Goal: Information Seeking & Learning: Find specific fact

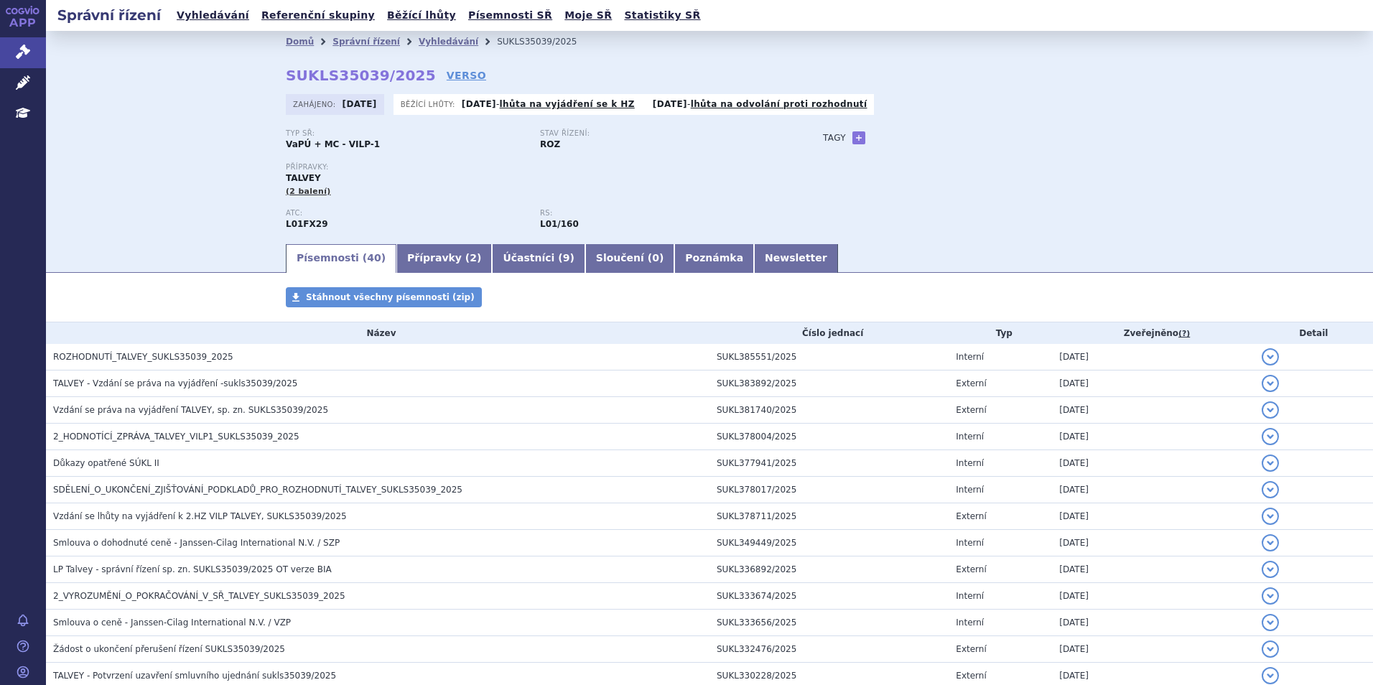
scroll to position [72, 0]
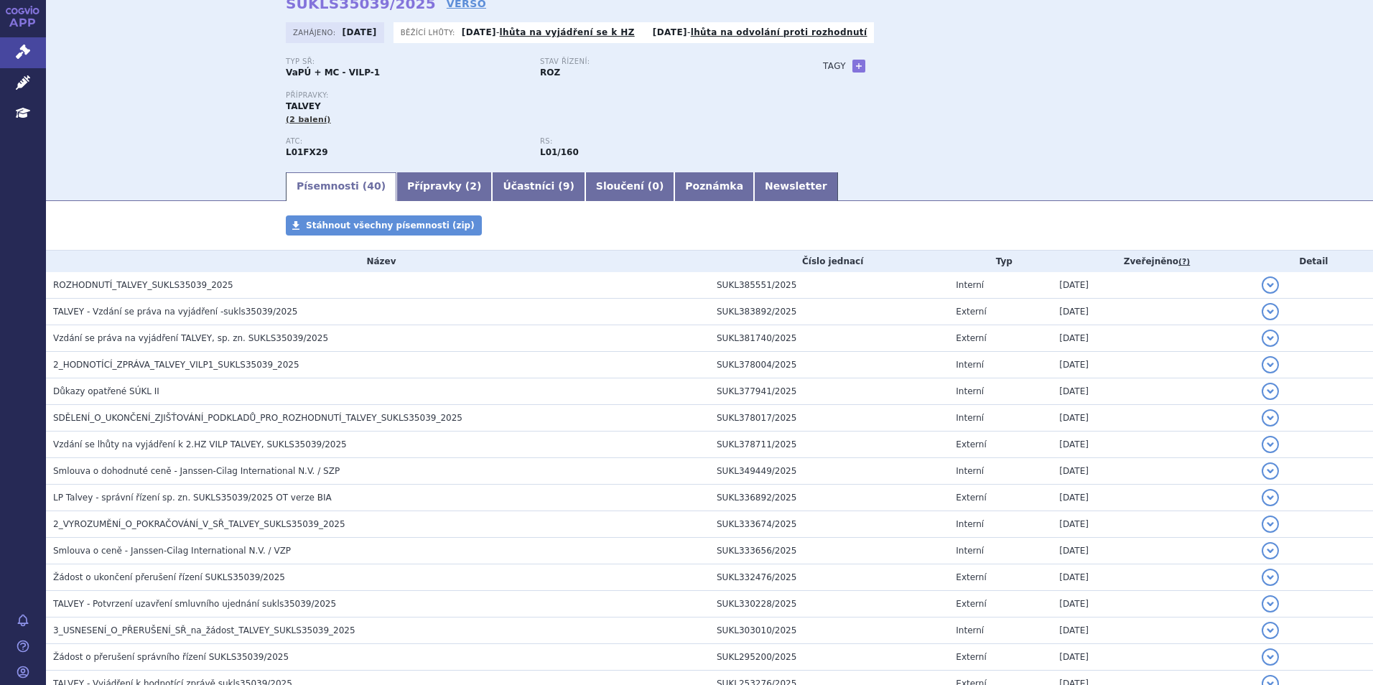
drag, startPoint x: 669, startPoint y: 52, endPoint x: 628, endPoint y: 121, distance: 79.6
click at [628, 101] on div "Domů Správní řízení Vyhledávání SUKLS35039/2025 SUKLS35039/2025 VERSO Zahájeno:…" at bounding box center [709, 76] width 905 height 190
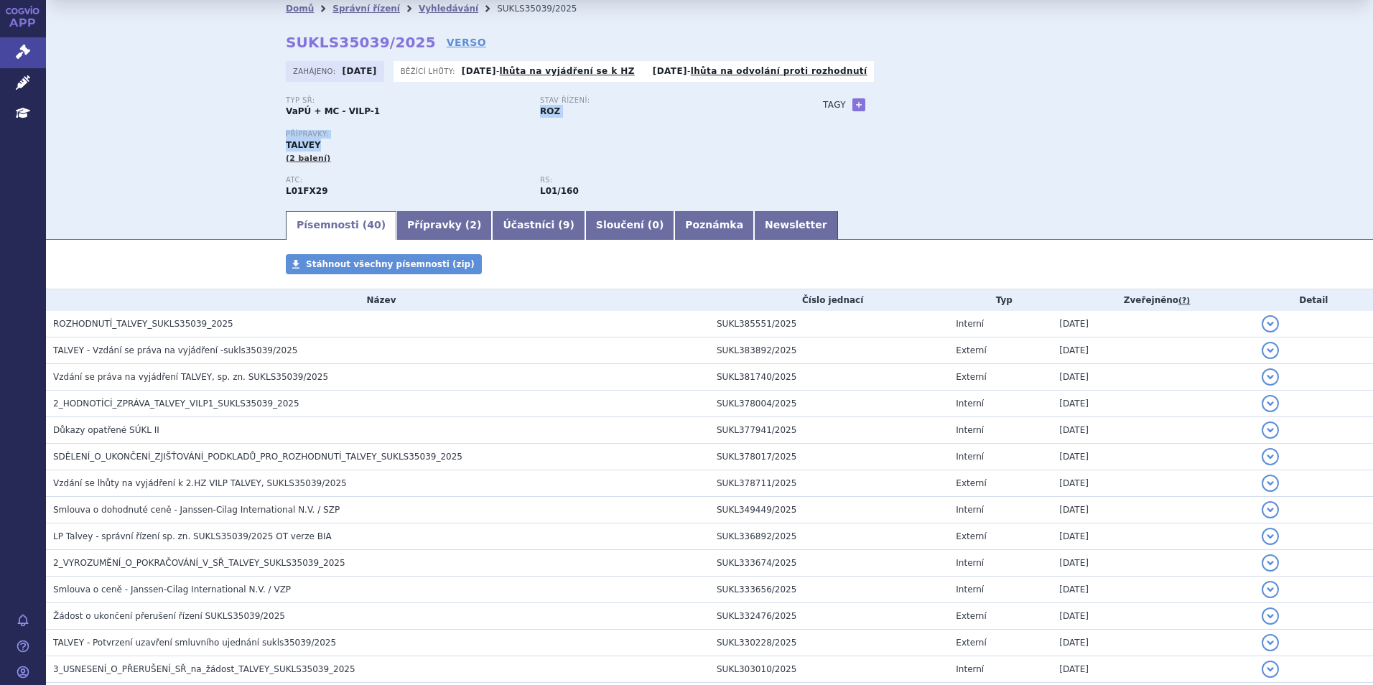
scroll to position [0, 0]
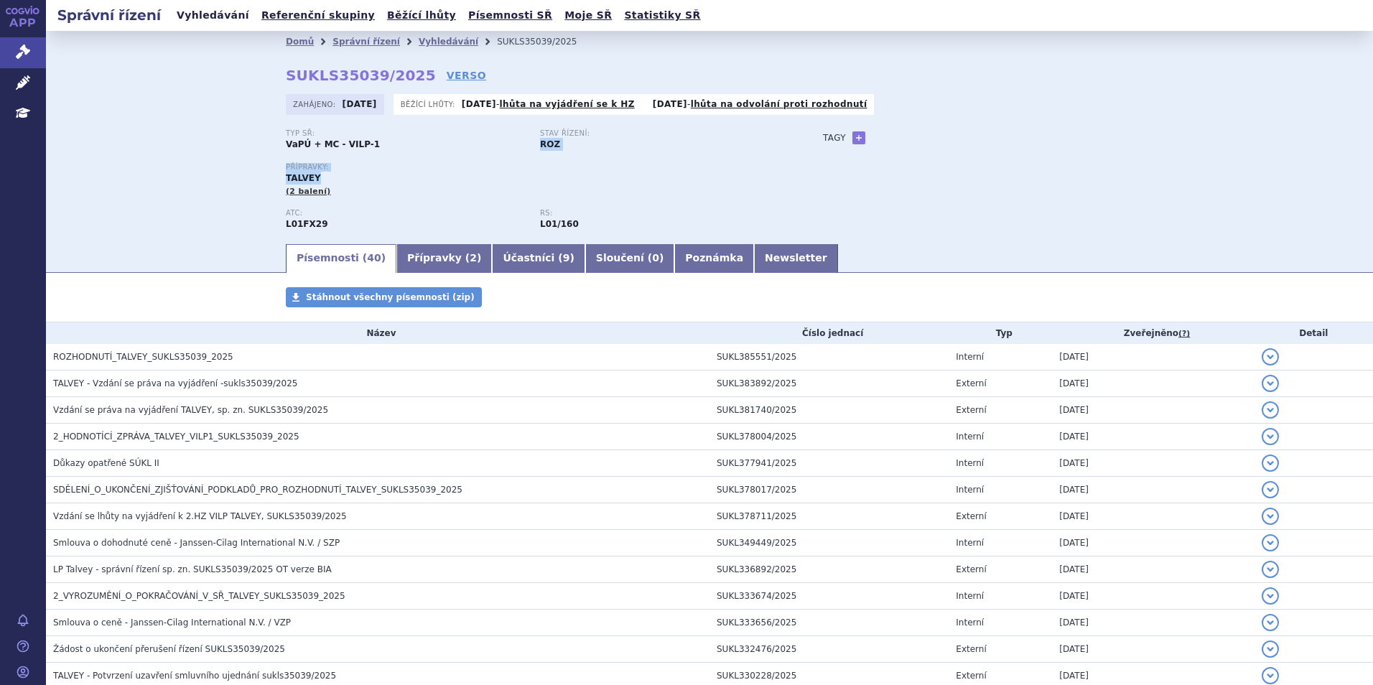
click at [215, 13] on link "Vyhledávání" at bounding box center [212, 15] width 81 height 19
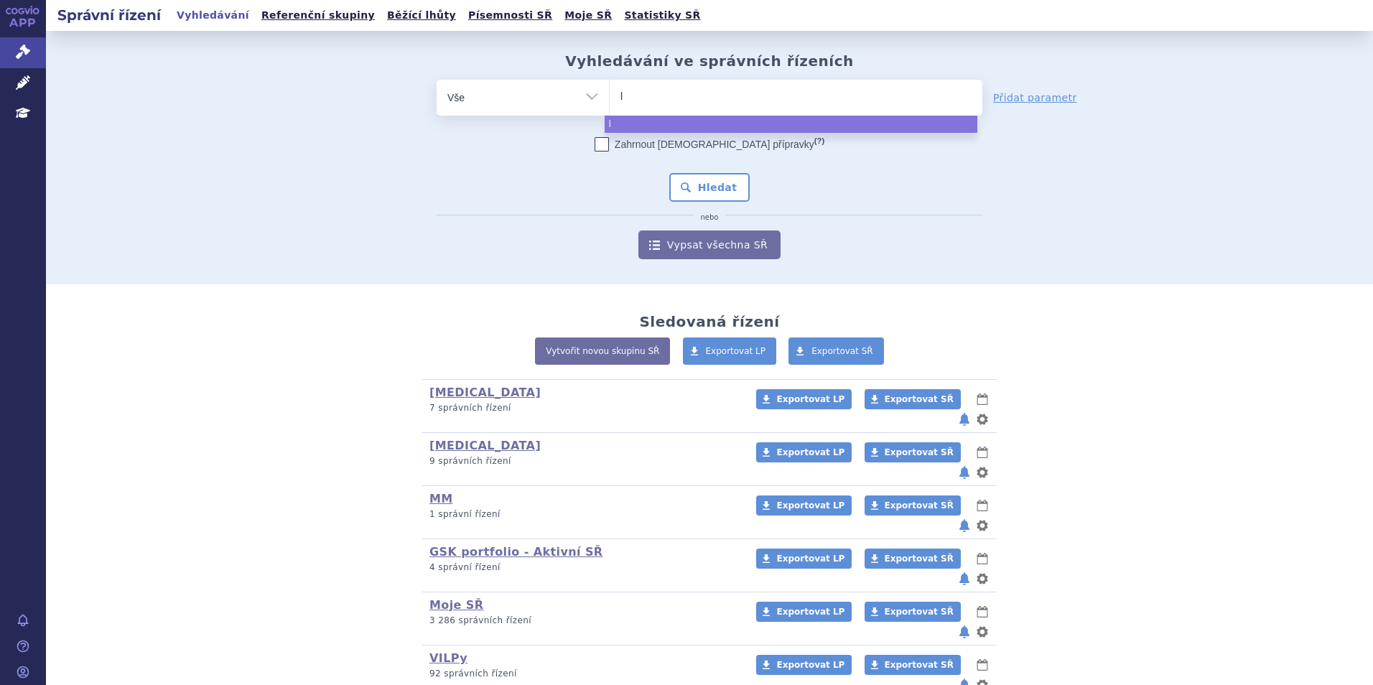
type input "le"
type input "len"
type input "lenvi"
type input "lenvima"
select select "lenvima"
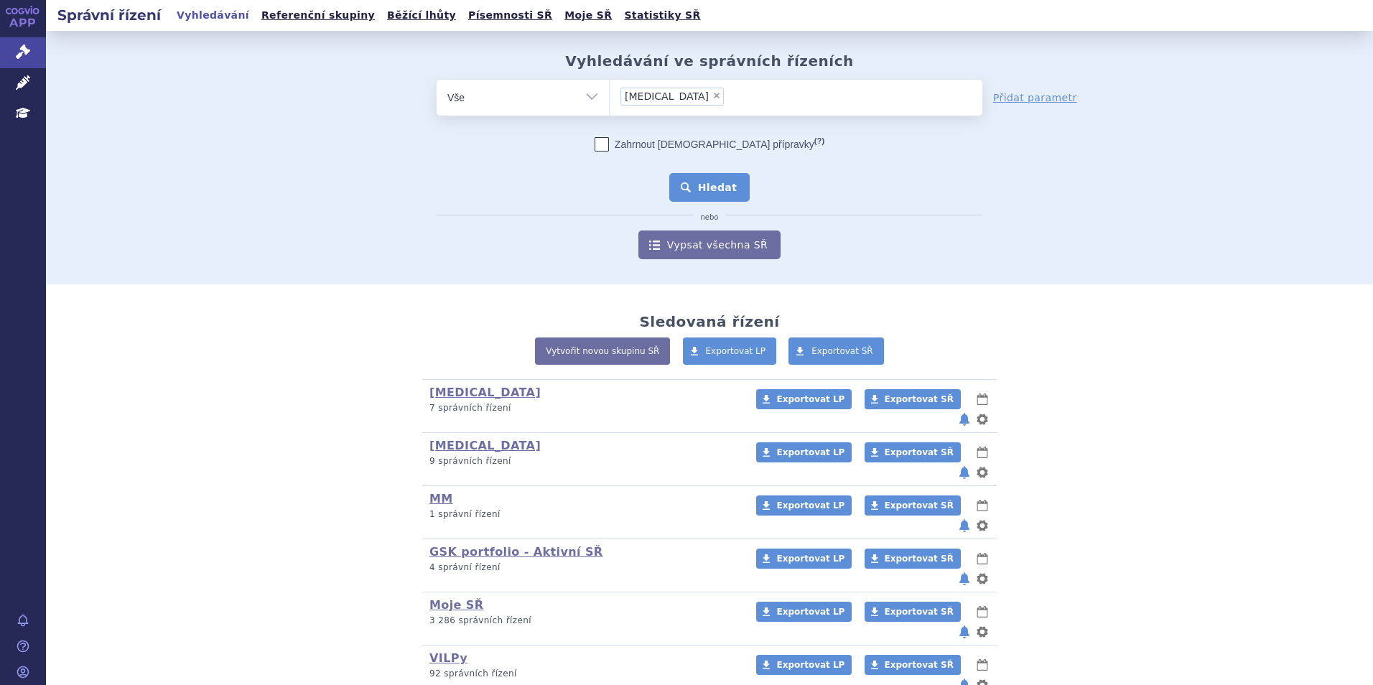
click at [722, 193] on button "Hledat" at bounding box center [709, 187] width 81 height 29
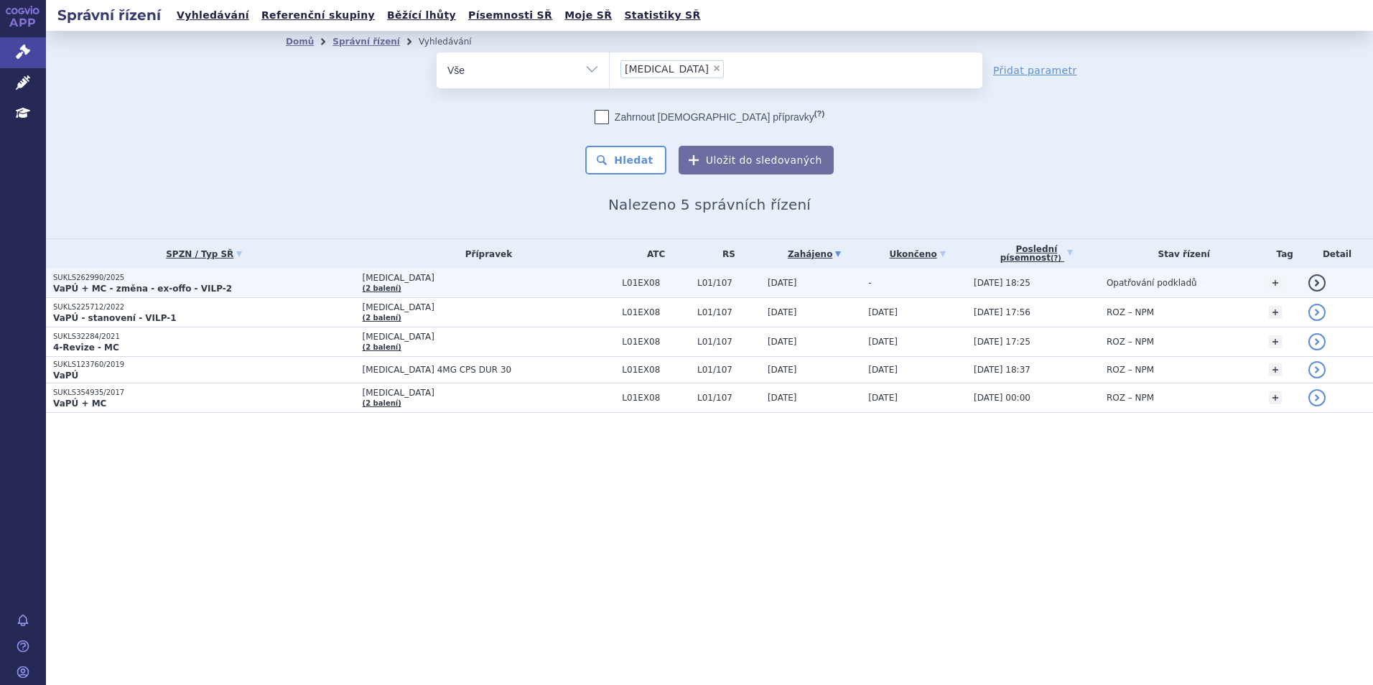
click at [228, 292] on p "VaPÚ + MC - změna - ex-offo - VILP-2" at bounding box center [204, 288] width 302 height 11
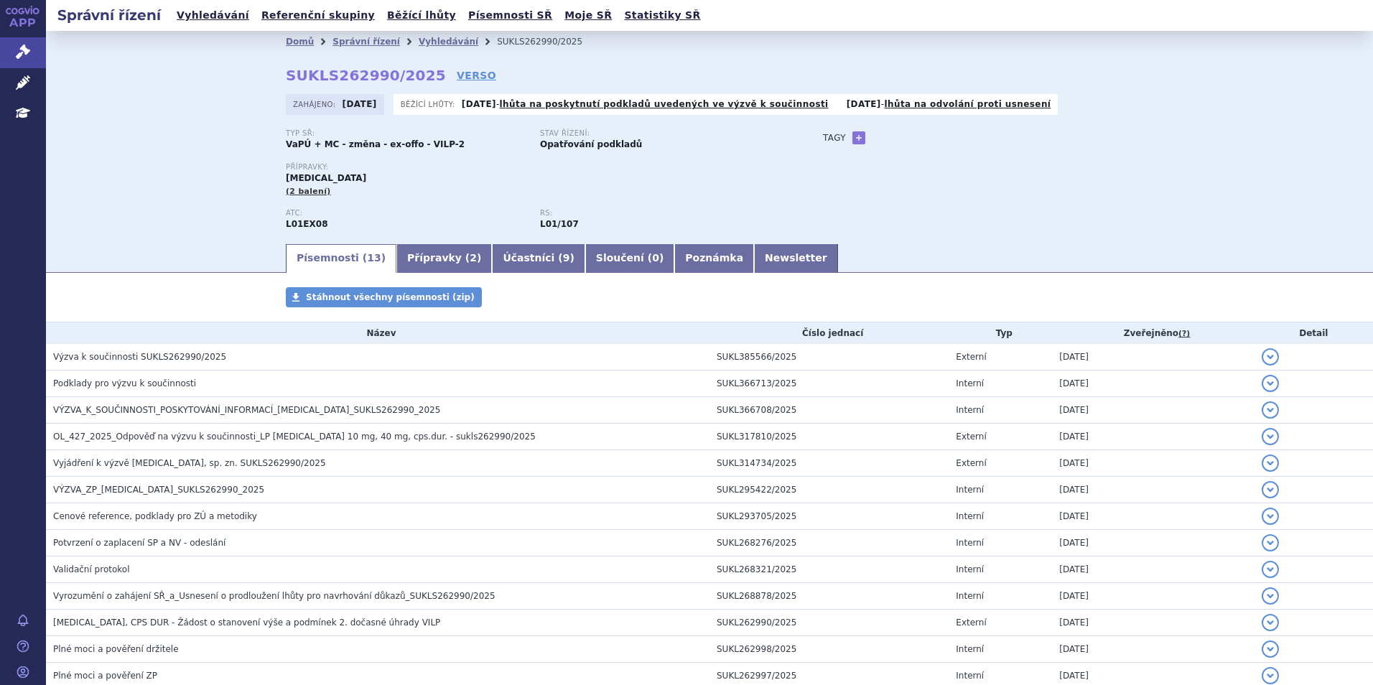
click at [429, 88] on div "Domů Správní řízení Vyhledávání SUKLS262990/2025 SUKLS262990/2025 VERSO Zahájen…" at bounding box center [709, 147] width 905 height 190
click at [457, 78] on link "VERSO" at bounding box center [476, 75] width 39 height 14
click at [457, 69] on link "VERSO" at bounding box center [476, 75] width 39 height 14
click at [200, 15] on link "Vyhledávání" at bounding box center [212, 15] width 81 height 19
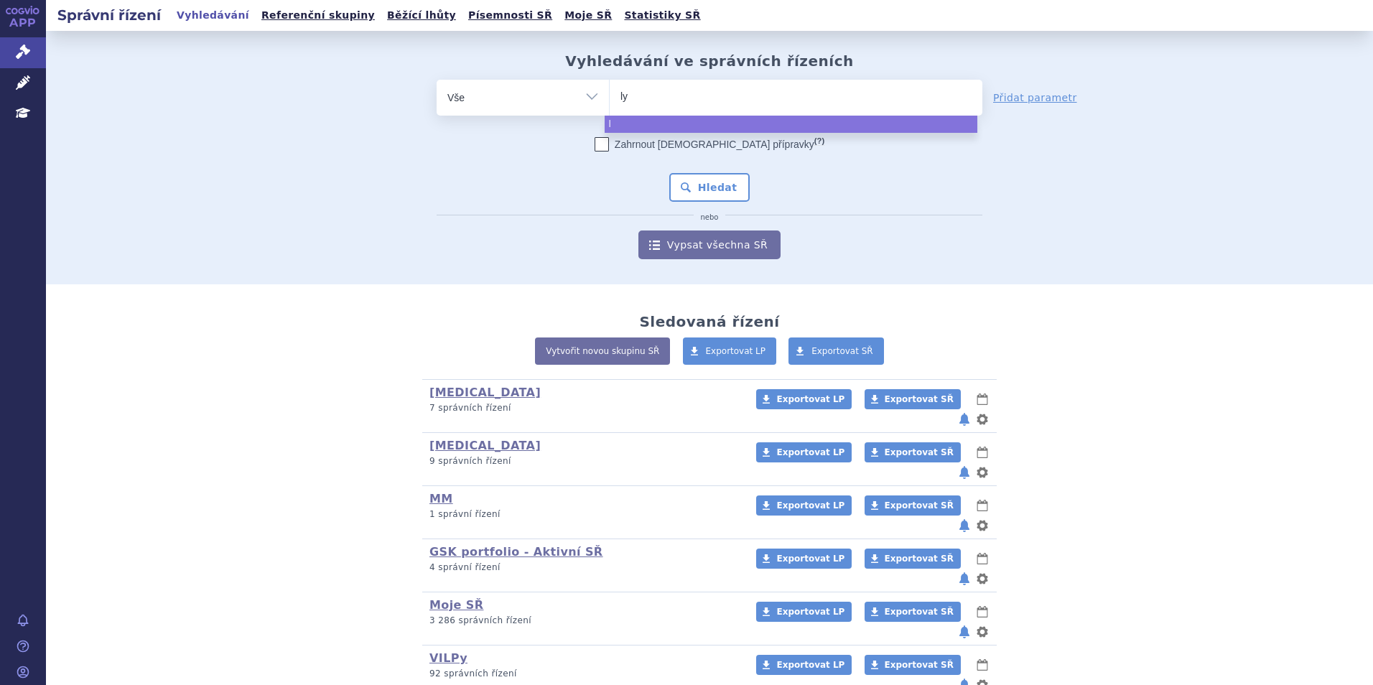
type input "lyn"
type input "lynpa"
type input "lynpar"
type input "[MEDICAL_DATA]"
select select "[MEDICAL_DATA]"
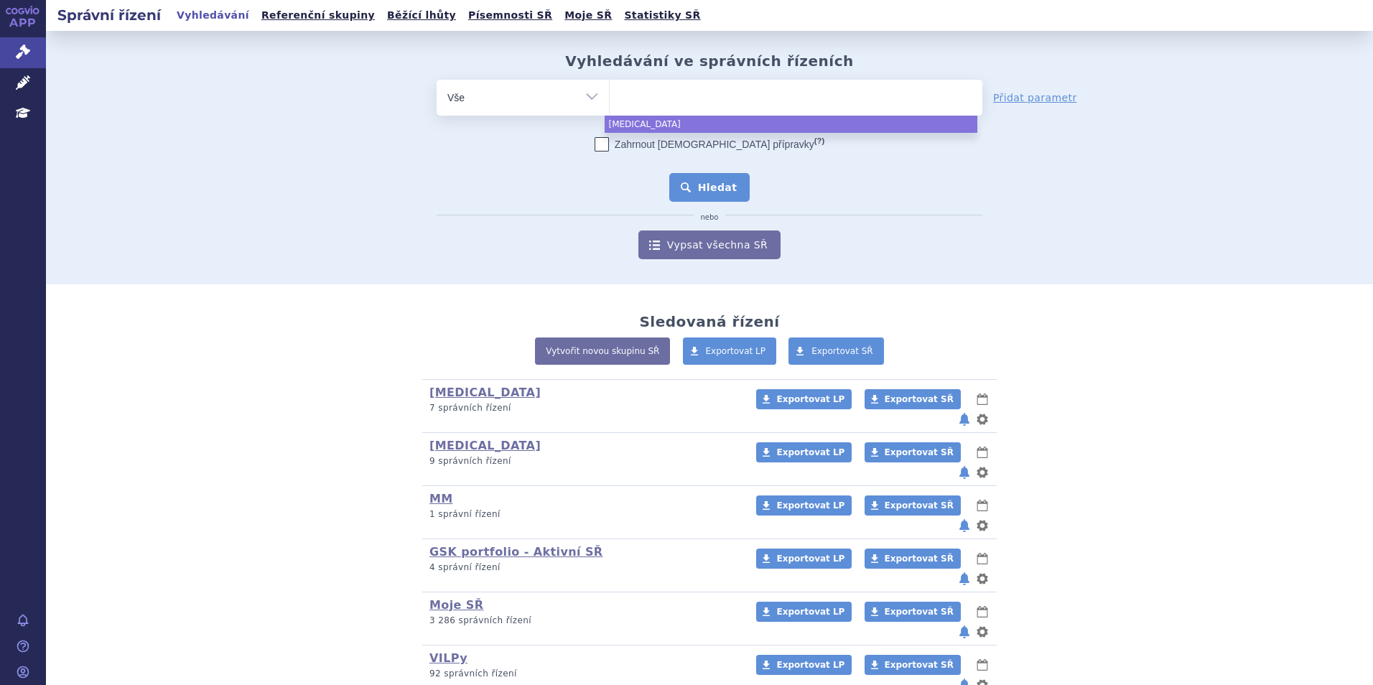
click at [731, 176] on button "Hledat" at bounding box center [709, 187] width 81 height 29
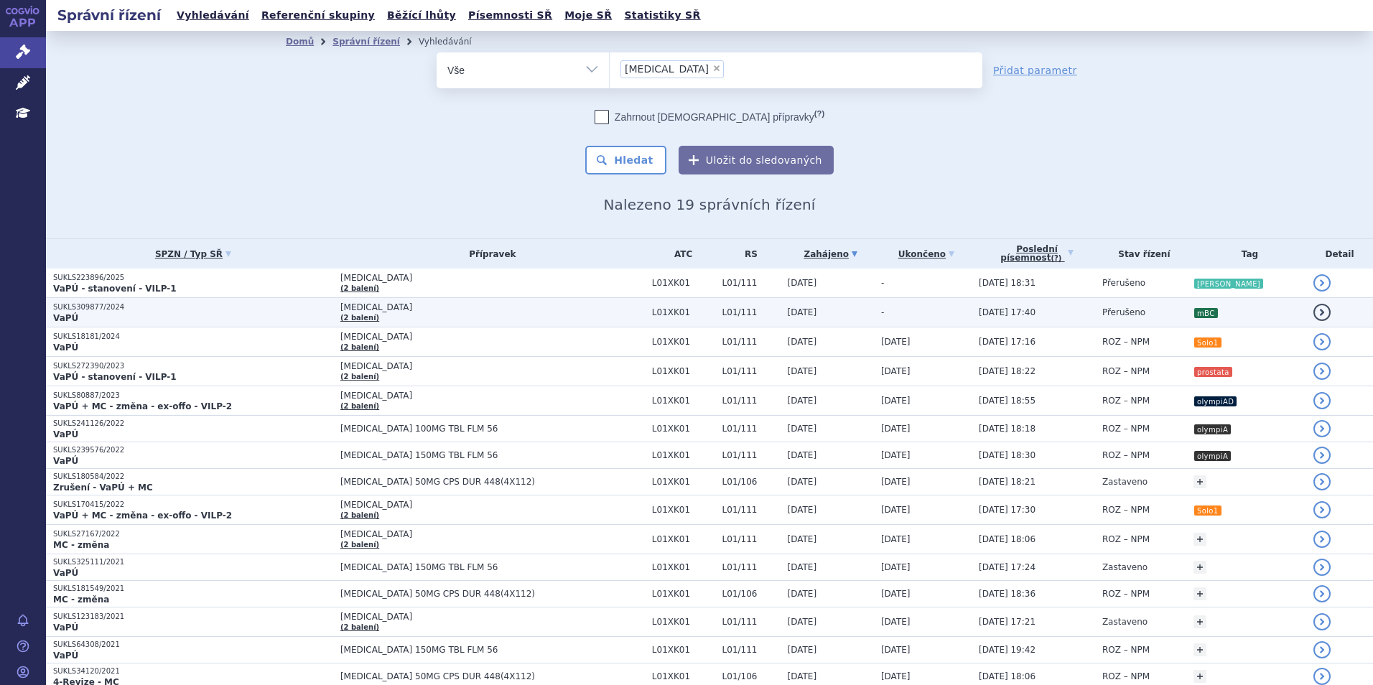
click at [887, 318] on td "-" at bounding box center [923, 312] width 98 height 29
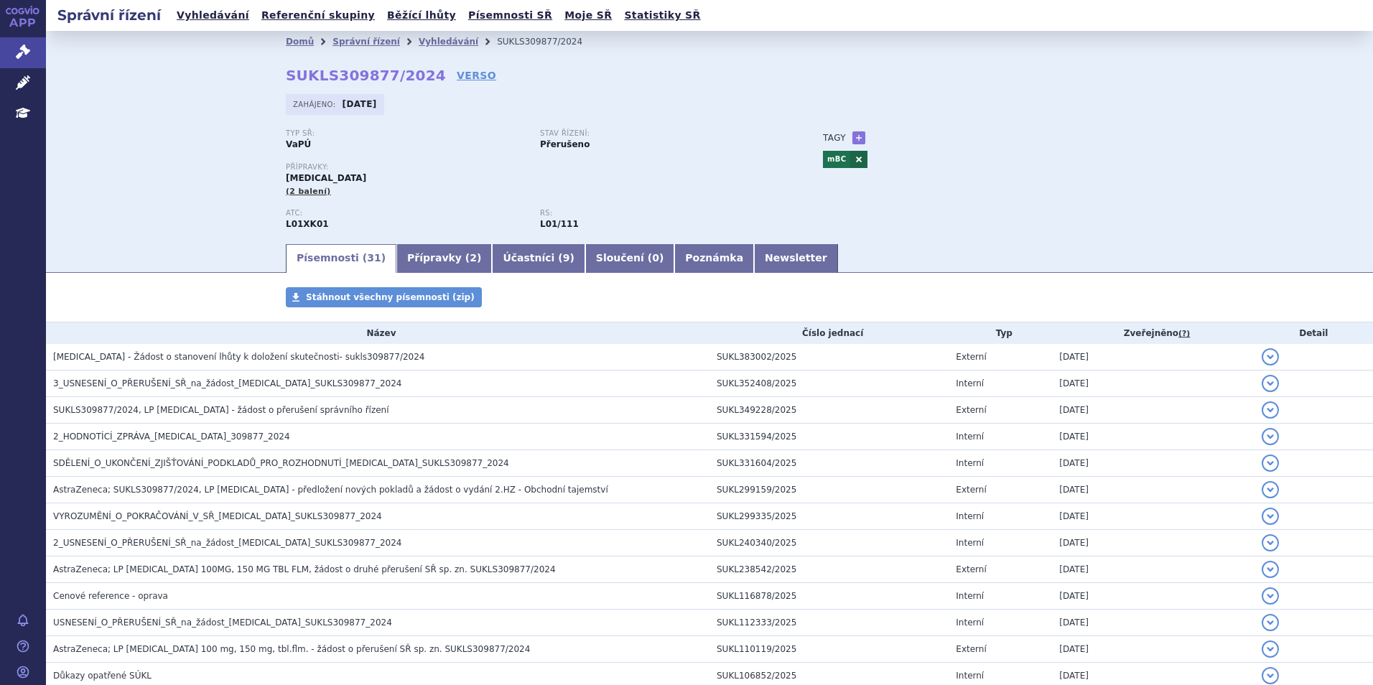
click at [1334, 684] on html "APP Správní řízení Léčivé přípravky Education Notifikace [GEOGRAPHIC_DATA] [PER…" at bounding box center [686, 342] width 1373 height 685
click at [211, 19] on link "Vyhledávání" at bounding box center [212, 15] width 81 height 19
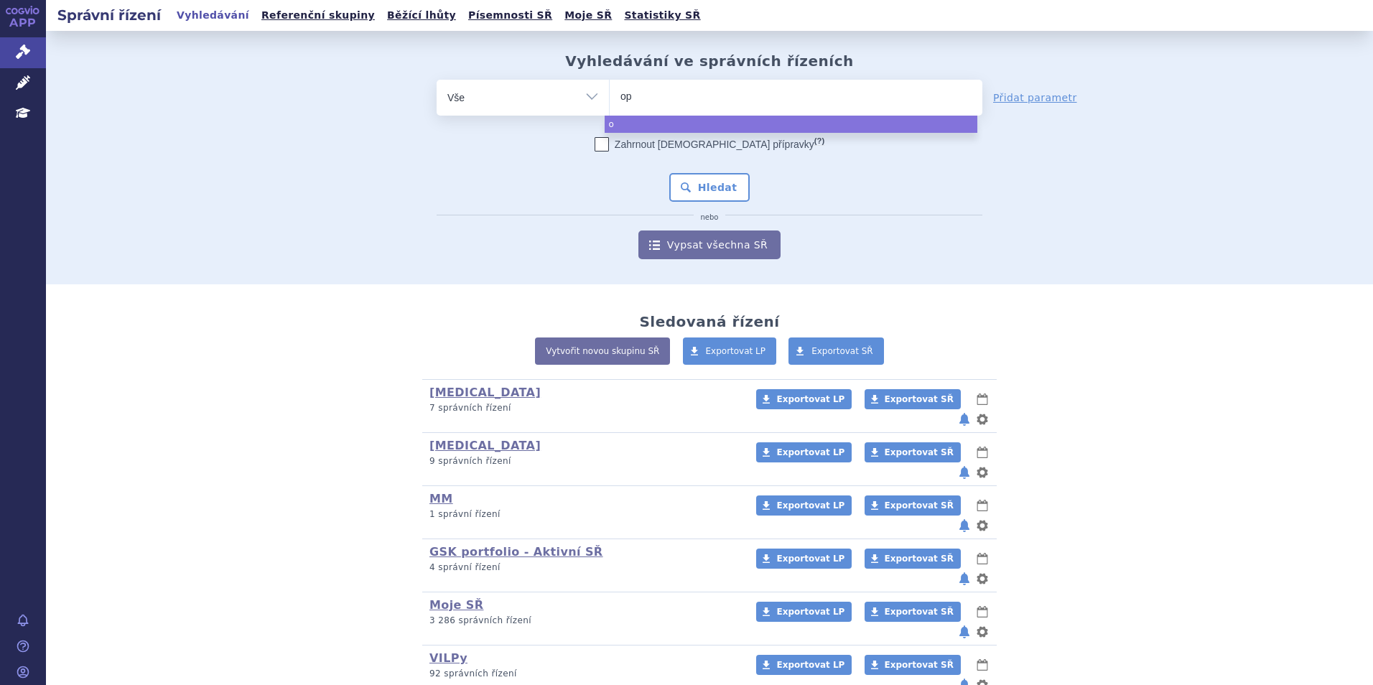
type input "opd"
type input "opdi"
type input "[MEDICAL_DATA]"
select select "[MEDICAL_DATA]"
click at [733, 187] on button "Hledat" at bounding box center [709, 187] width 81 height 29
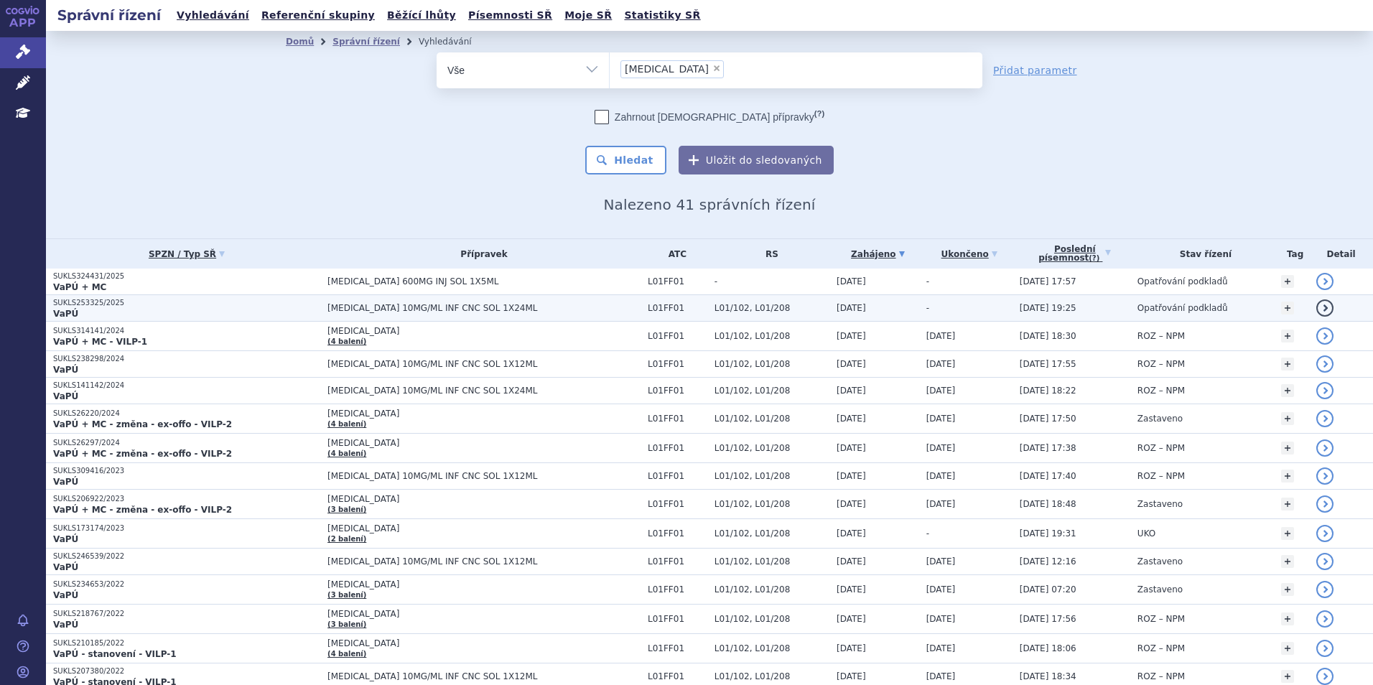
click at [229, 305] on p "SUKLS253325/2025" at bounding box center [186, 303] width 267 height 10
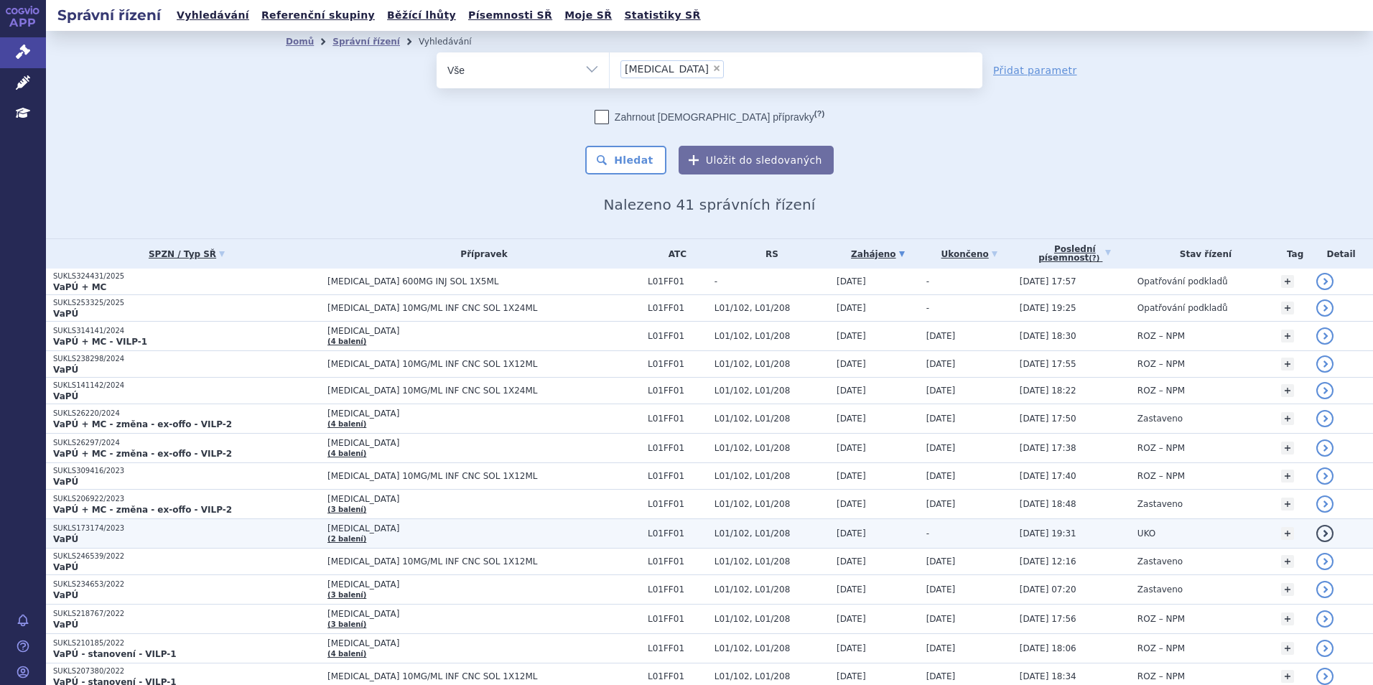
click at [155, 534] on p "VaPÚ" at bounding box center [186, 539] width 267 height 11
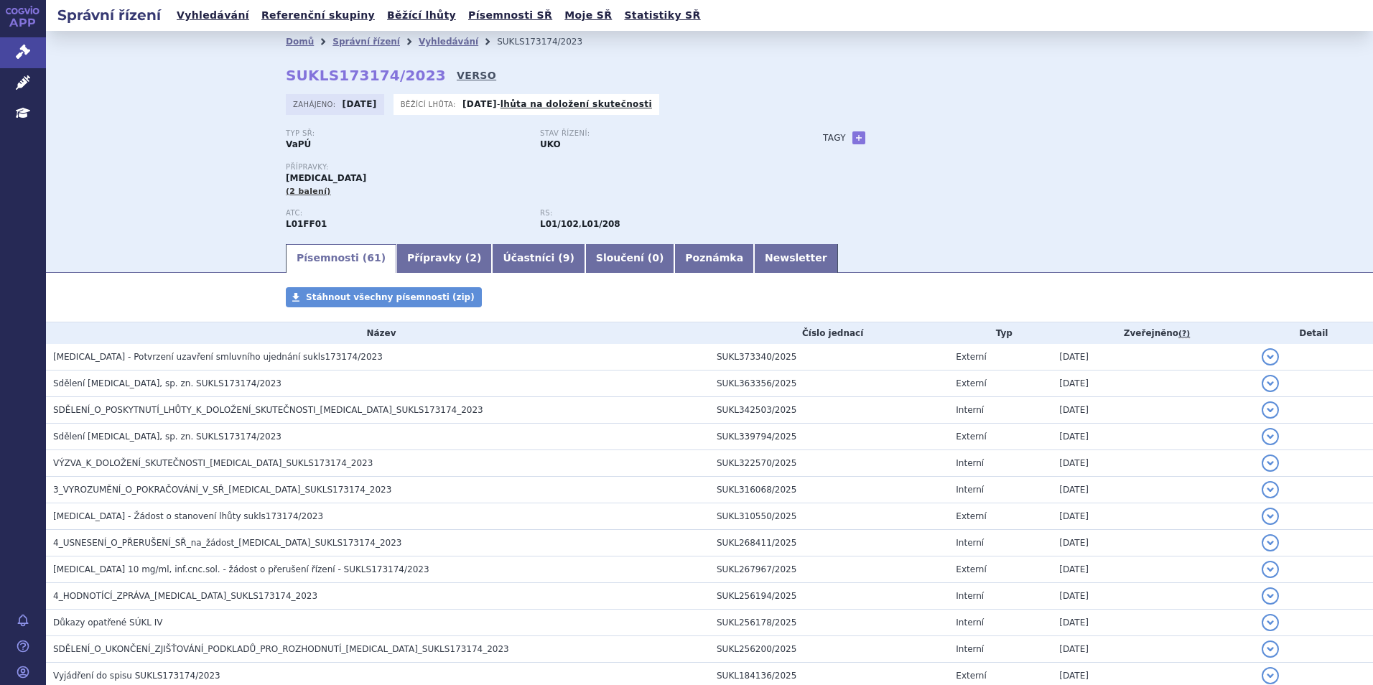
click at [457, 73] on link "VERSO" at bounding box center [476, 75] width 39 height 14
drag, startPoint x: 417, startPoint y: 80, endPoint x: 244, endPoint y: 75, distance: 172.4
click at [244, 75] on div "Domů Správní řízení Vyhledávání SUKLS173174/2023 SUKLS173174/2023 VERSO Zahájen…" at bounding box center [709, 136] width 1327 height 211
drag, startPoint x: 244, startPoint y: 75, endPoint x: 192, endPoint y: 90, distance: 53.7
click at [192, 90] on div "Domů Správní řízení Vyhledávání SUKLS173174/2023 SUKLS173174/2023 VERSO Zahájen…" at bounding box center [709, 136] width 1327 height 211
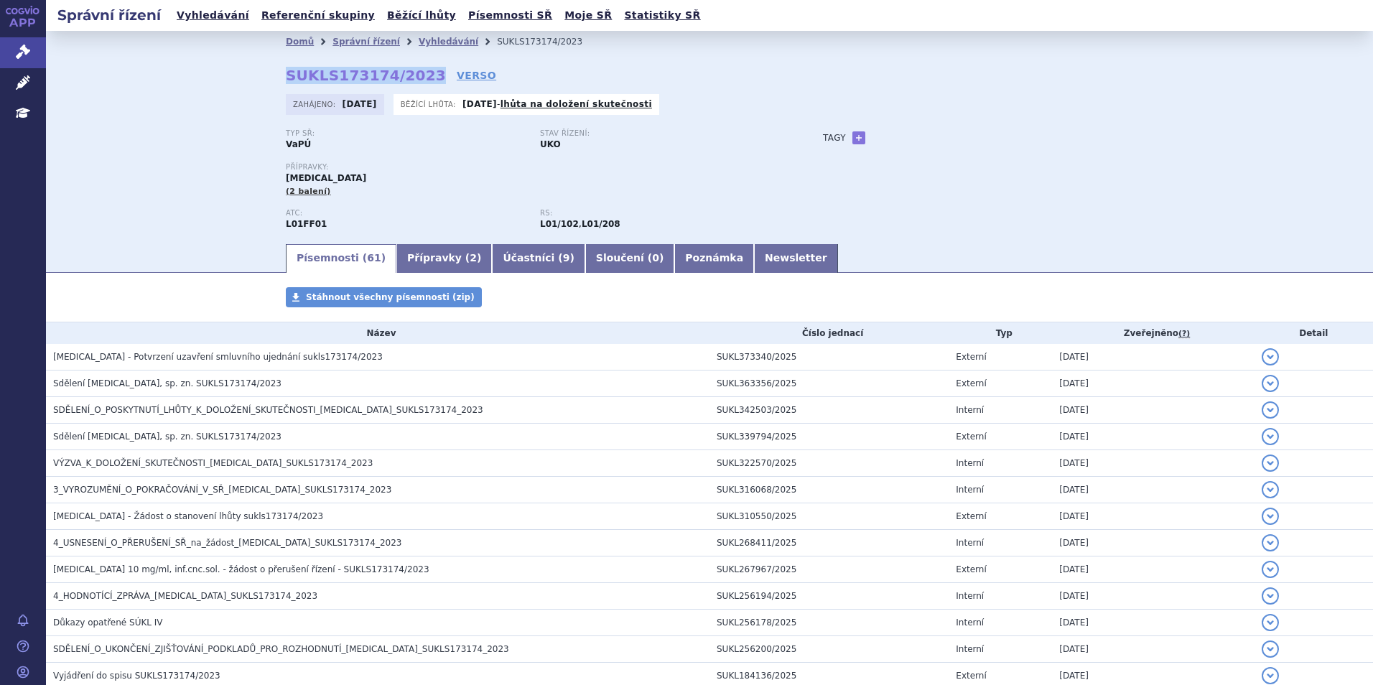
drag, startPoint x: 281, startPoint y: 70, endPoint x: 413, endPoint y: 72, distance: 132.2
click at [413, 72] on strong "SUKLS173174/2023" at bounding box center [366, 75] width 160 height 17
copy strong "SUKLS173174/2023"
click at [457, 74] on link "VERSO" at bounding box center [476, 75] width 39 height 14
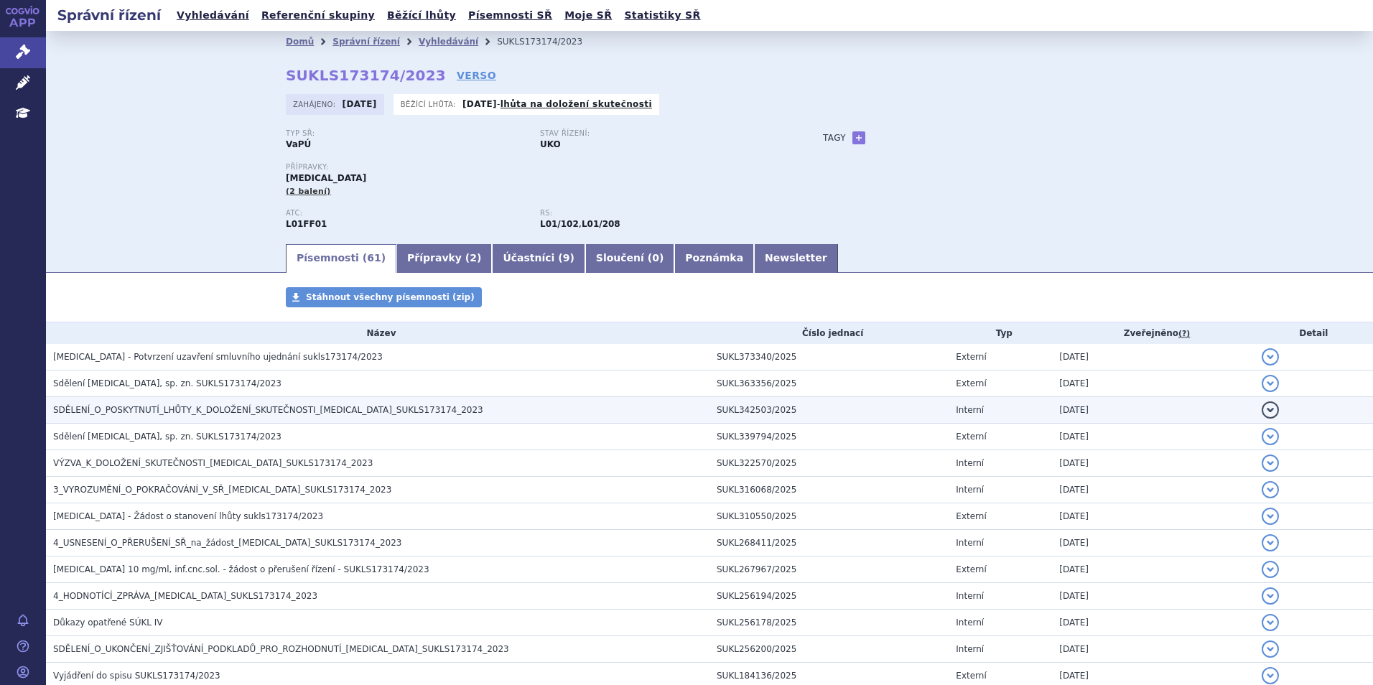
click at [300, 409] on span "SDĚLENÍ_O_POSKYTNUTÍ_LHŮTY_K_DOLOŽENÍ_SKUTEČNOSTI_OPDIVO_SUKLS173174_2023" at bounding box center [268, 410] width 430 height 10
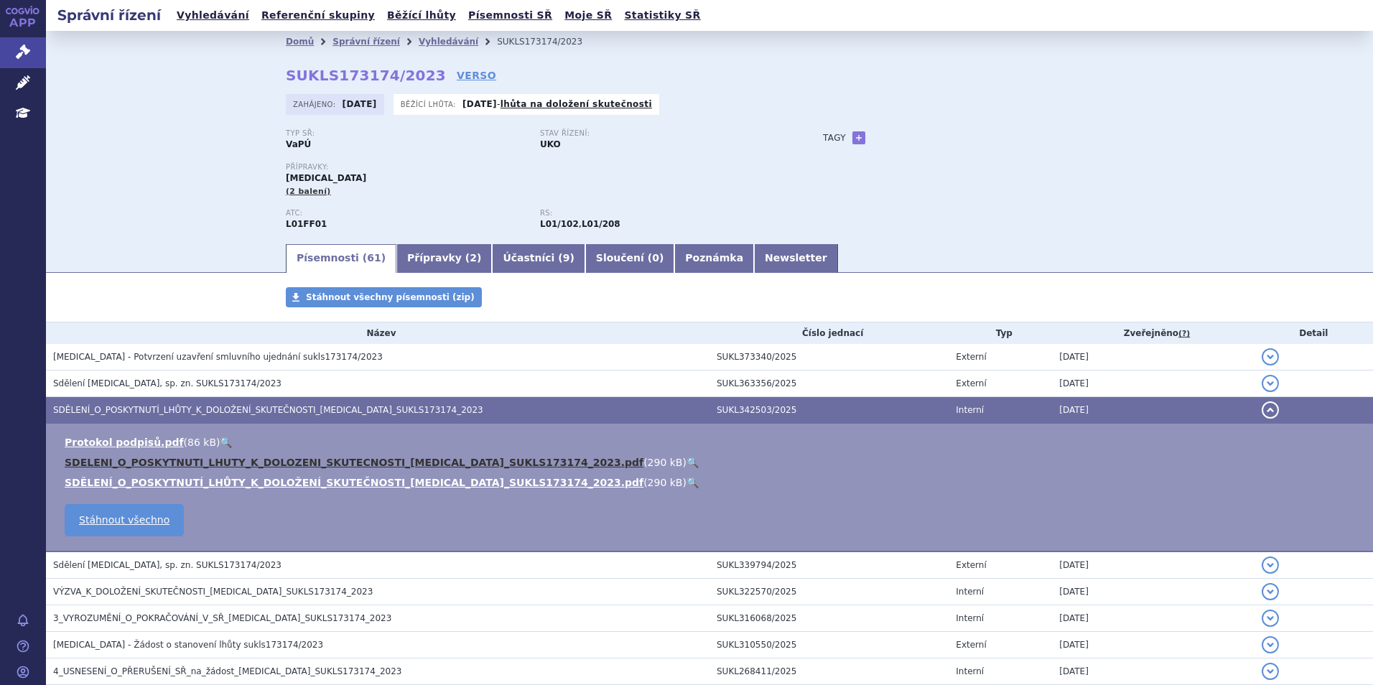
click at [243, 460] on link "SDELENI_O_POSKYTNUTI_LHUTY_K_DOLOZENI_SKUTECNOSTI_OPDIVO_SUKLS173174_2023.pdf" at bounding box center [354, 462] width 579 height 11
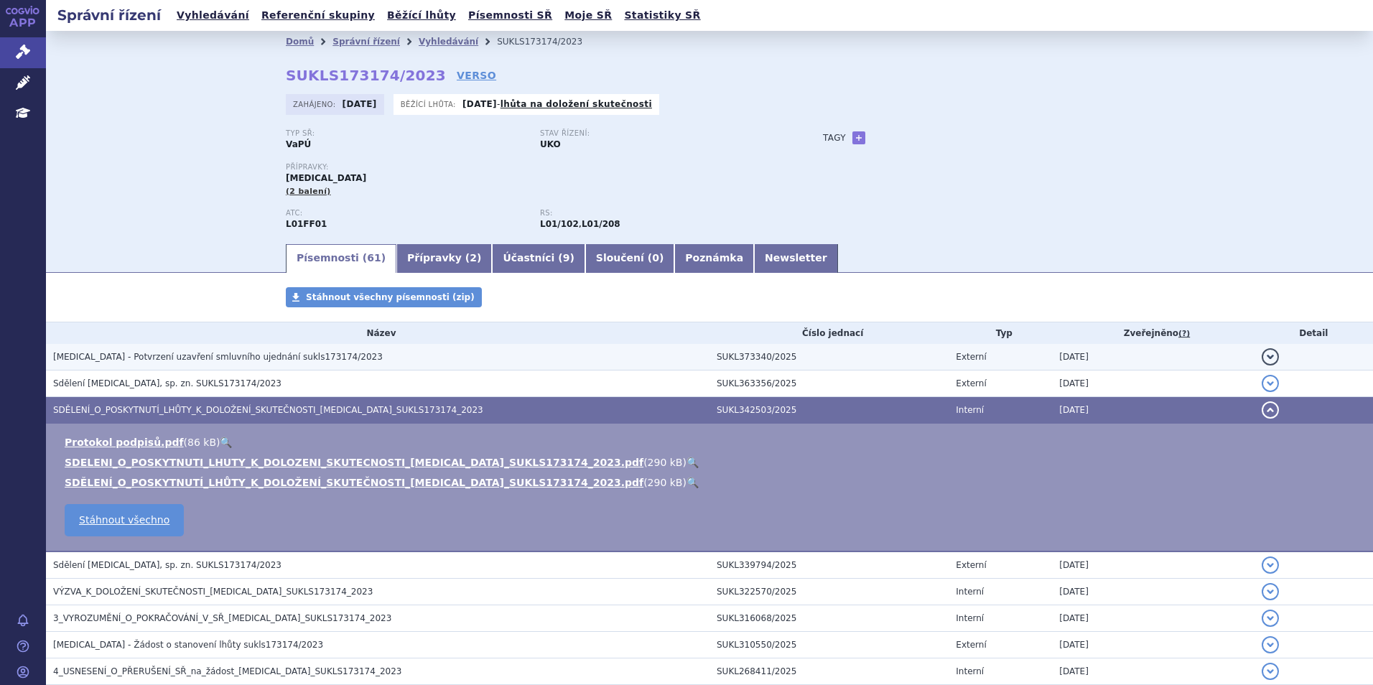
click at [205, 359] on span "OPDIVO - Potvrzení uzavření smluvního ujednání sukls173174/2023" at bounding box center [218, 357] width 330 height 10
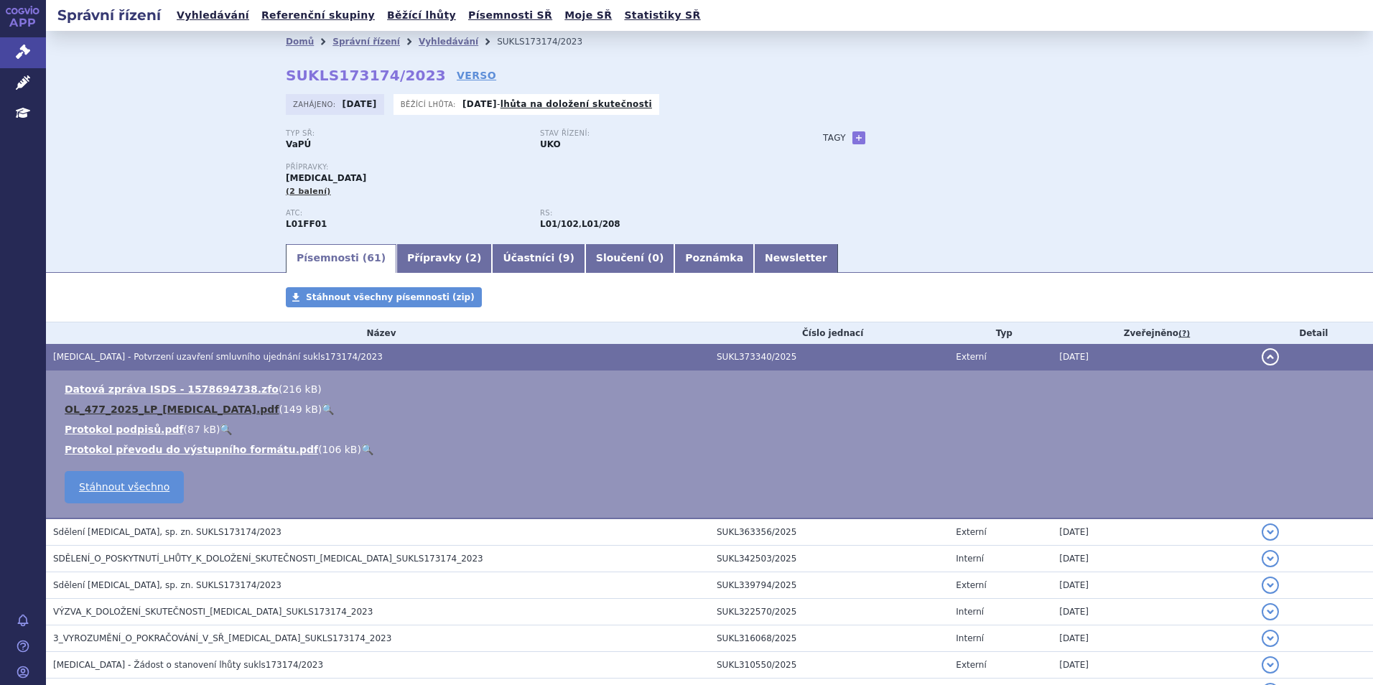
click at [149, 409] on link "OL_477_2025_LP_OPDIVO.pdf" at bounding box center [172, 409] width 214 height 11
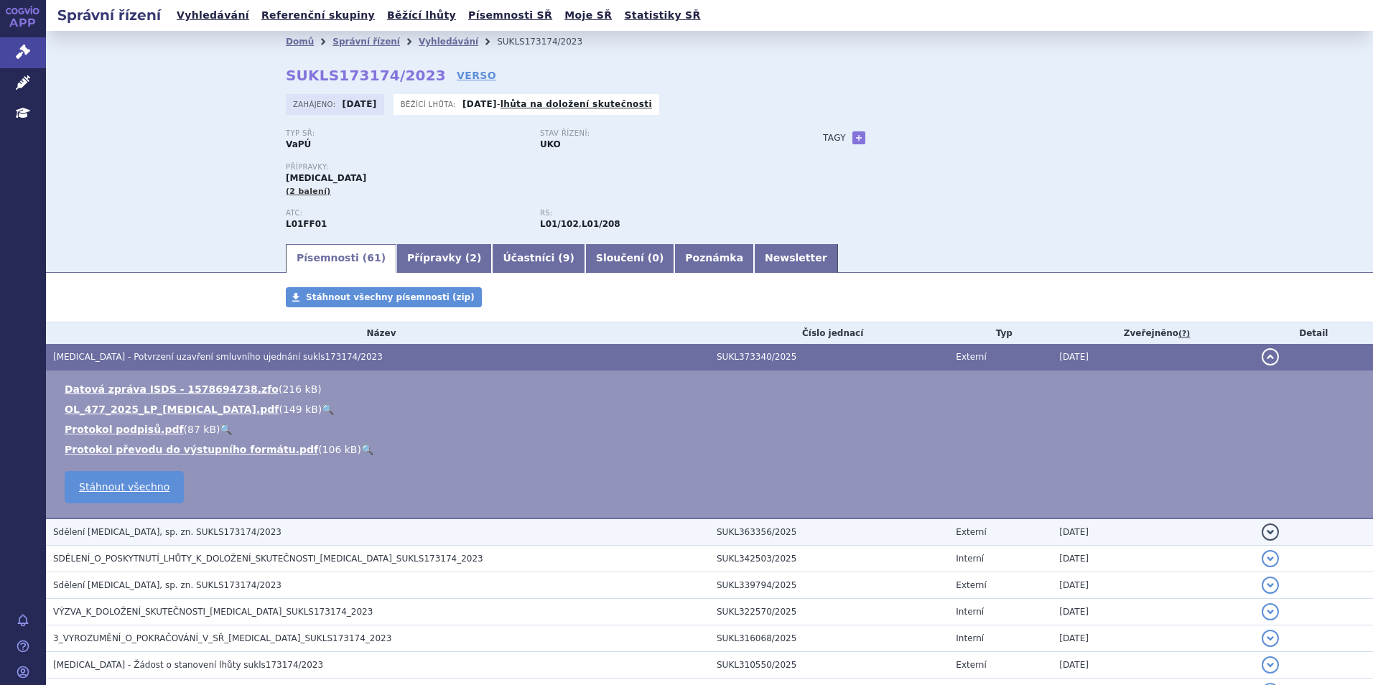
click at [163, 529] on span "Sdělení OPDIVO, sp. zn. SUKLS173174/2023" at bounding box center [167, 532] width 228 height 10
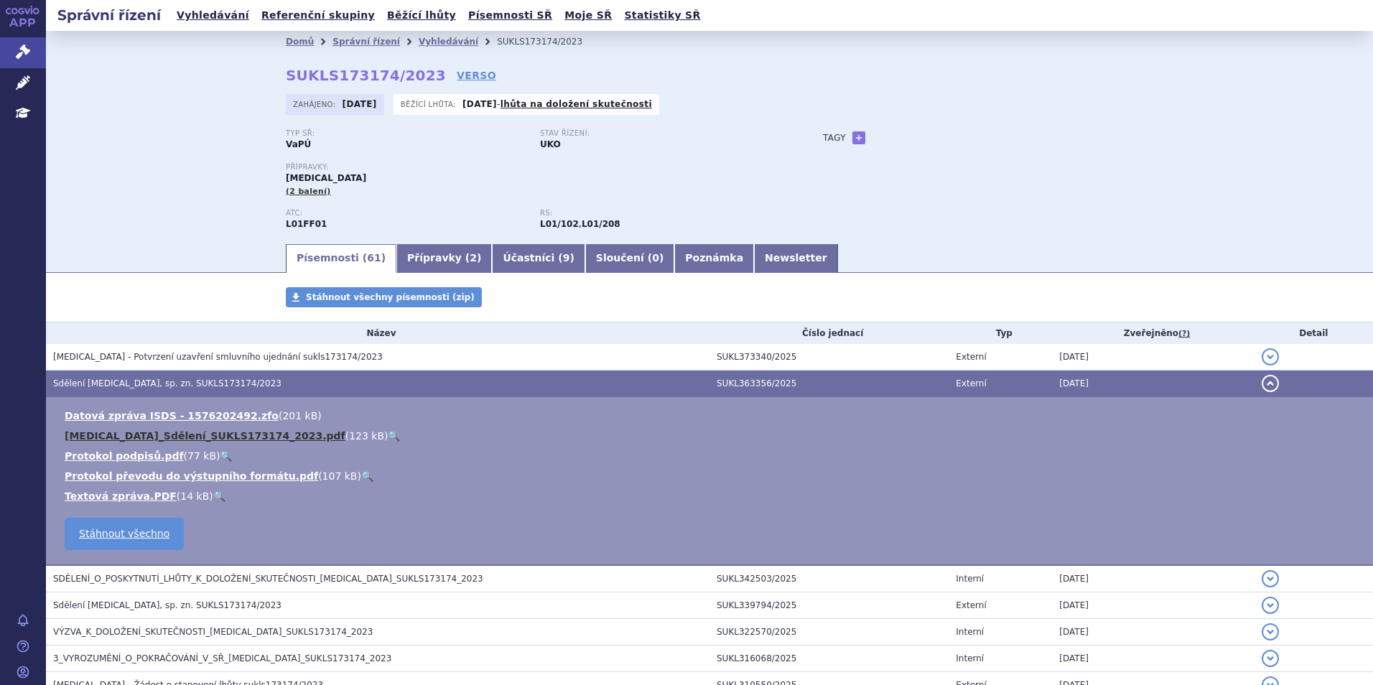
click at [208, 435] on link "OPDIVO_Sdělení_SUKLS173174_2023.pdf" at bounding box center [205, 435] width 281 height 11
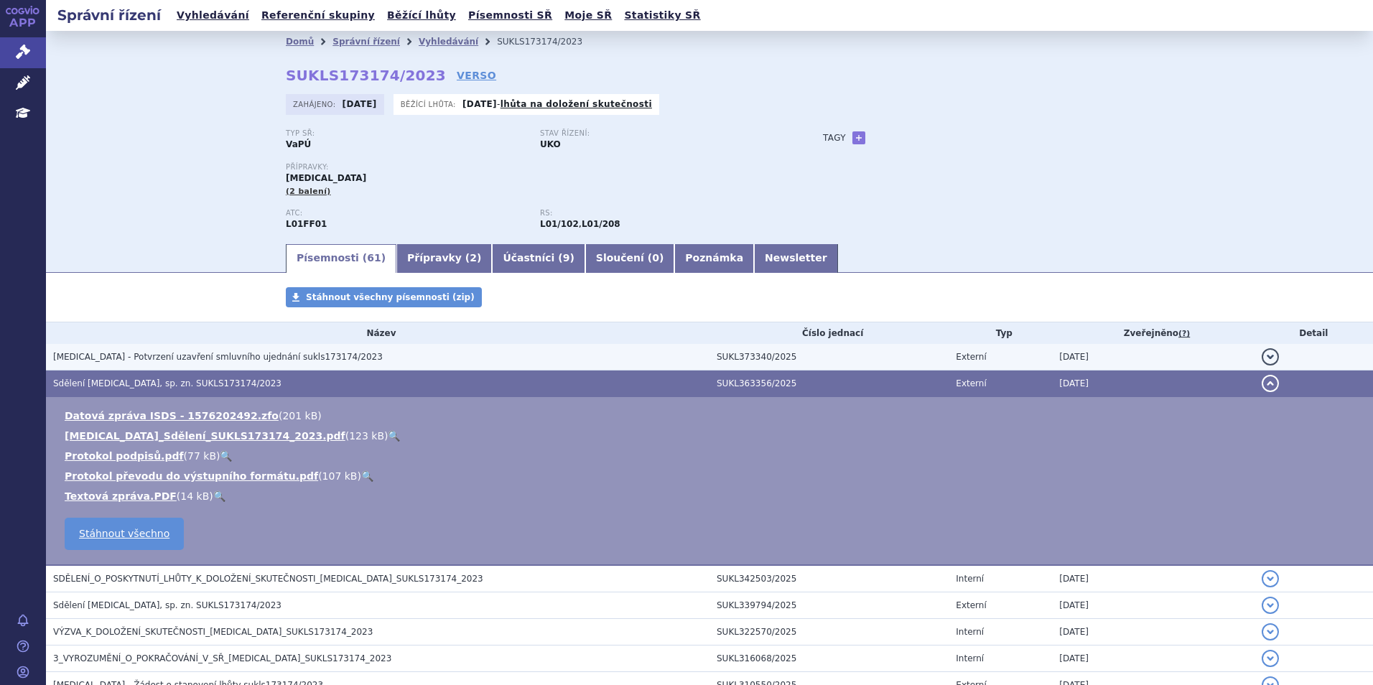
click at [219, 358] on span "OPDIVO - Potvrzení uzavření smluvního ujednání sukls173174/2023" at bounding box center [218, 357] width 330 height 10
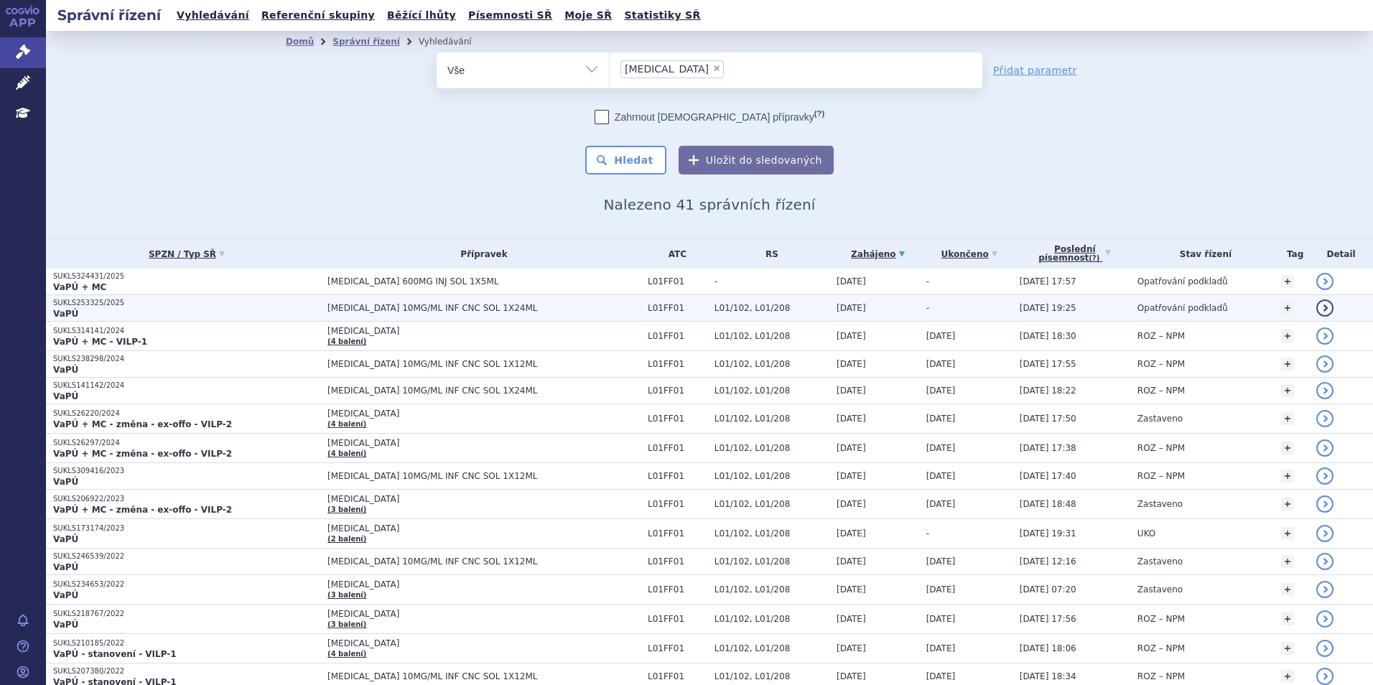
click at [91, 303] on p "SUKLS253325/2025" at bounding box center [186, 303] width 267 height 10
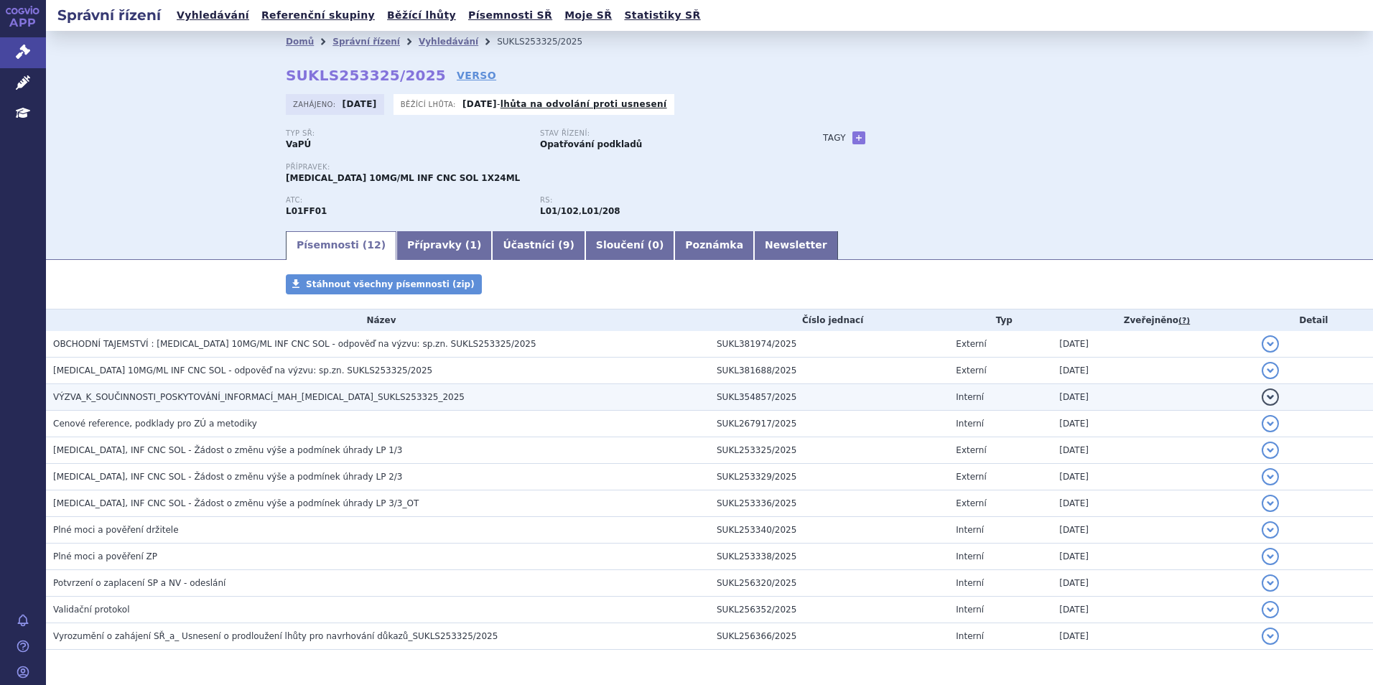
click at [310, 402] on span "VÝZVA_K_SOUČINNOSTI_POSKYTOVÁNÍ_INFORMACÍ_MAH_[MEDICAL_DATA]_SUKLS253325_2025" at bounding box center [259, 397] width 412 height 10
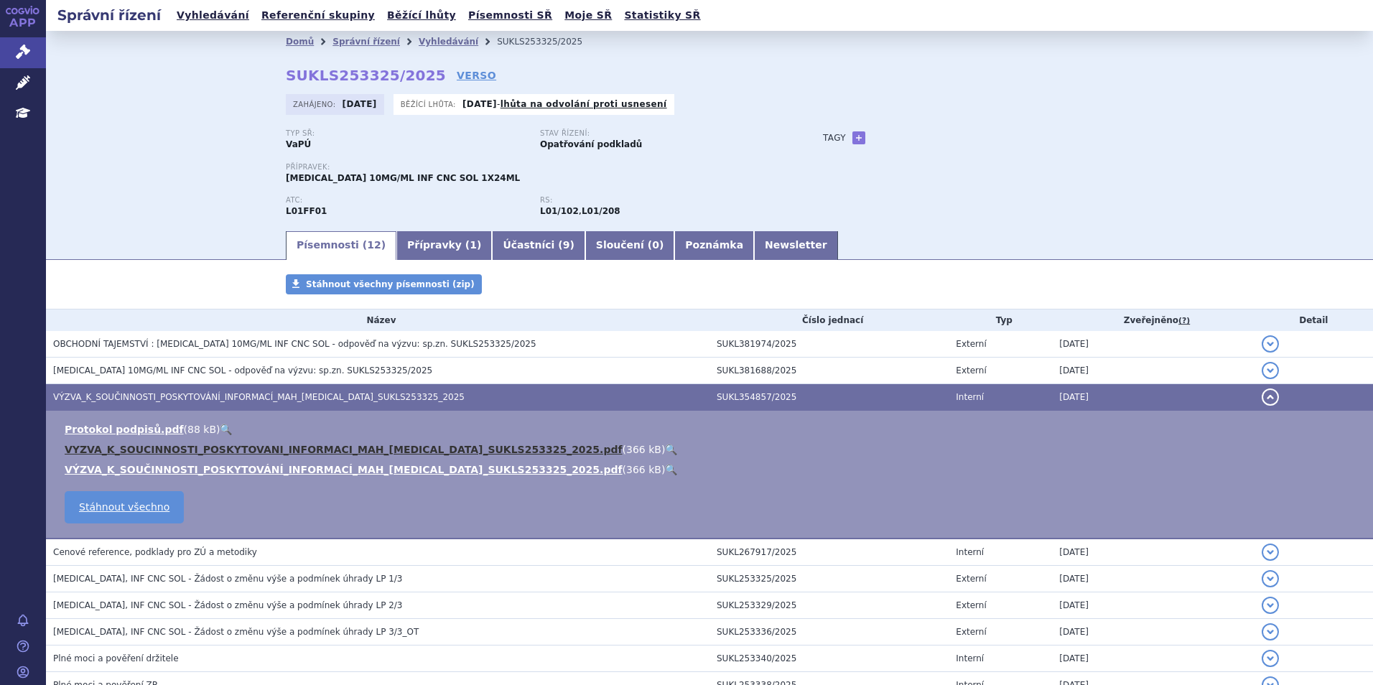
click at [270, 448] on link "VYZVA_K_SOUCINNOSTI_POSKYTOVANI_INFORMACI_MAH_[MEDICAL_DATA]_SUKLS253325_2025.p…" at bounding box center [344, 449] width 558 height 11
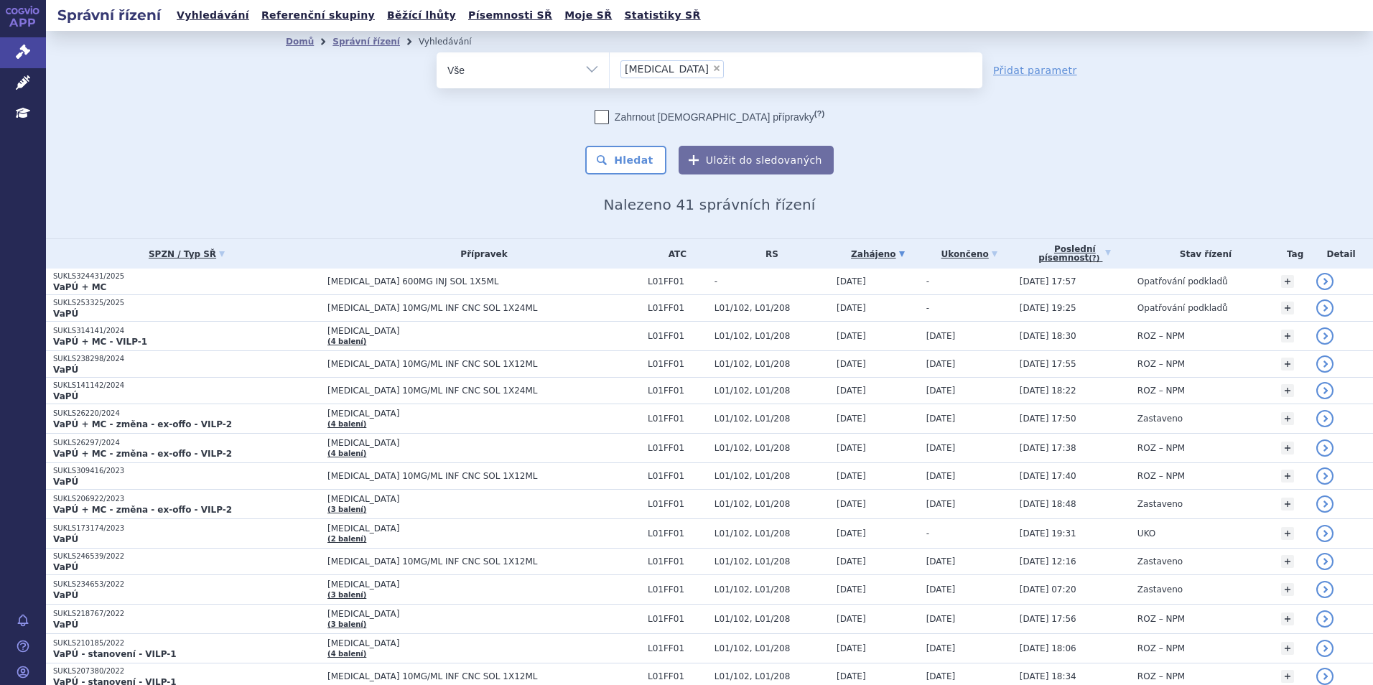
click at [419, 284] on span "[MEDICAL_DATA] 600MG INJ SOL 1X5ML" at bounding box center [483, 281] width 313 height 10
click at [1041, 67] on link "Přidat parametr" at bounding box center [1035, 70] width 84 height 14
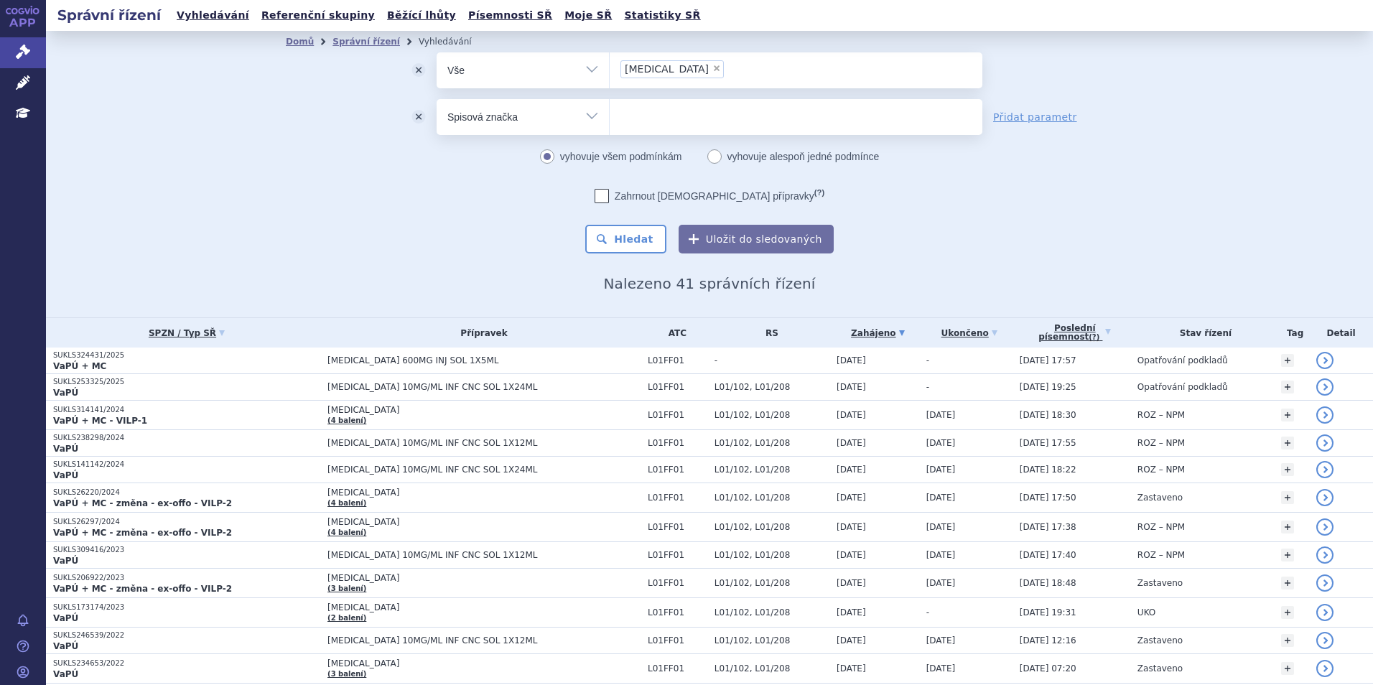
click at [595, 113] on select "Vše Spisová značka Typ SŘ Přípravek/SUKL kód Účastník/Držitel" at bounding box center [523, 115] width 172 height 32
select select "filter-procedure-product-status"
click at [437, 99] on select "Vše Spisová značka Typ SŘ Přípravek/SUKL kód Účastník/Držitel" at bounding box center [523, 115] width 172 height 32
click at [643, 121] on ul at bounding box center [796, 114] width 373 height 30
click at [610, 121] on select at bounding box center [609, 116] width 1 height 36
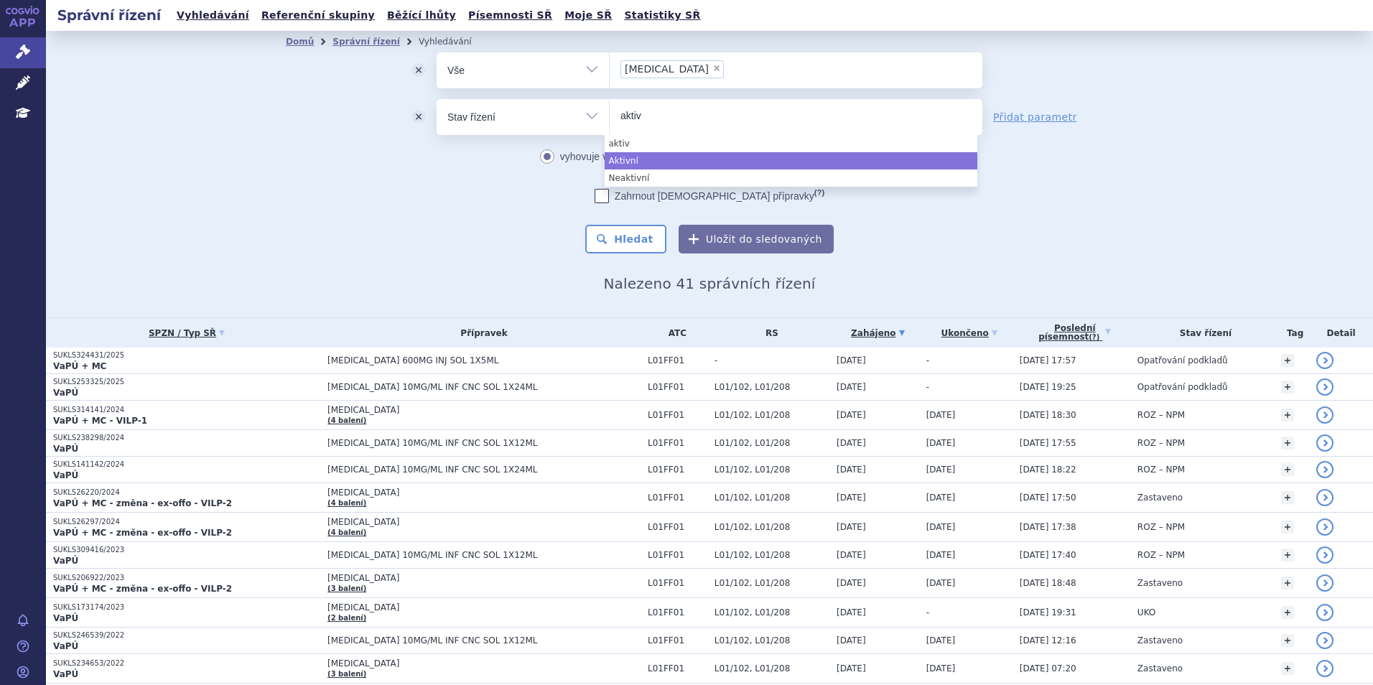
type input "aktiv"
select select "a0d16f3a-7c3c-49b9-bbbf-43dbf2e58536"
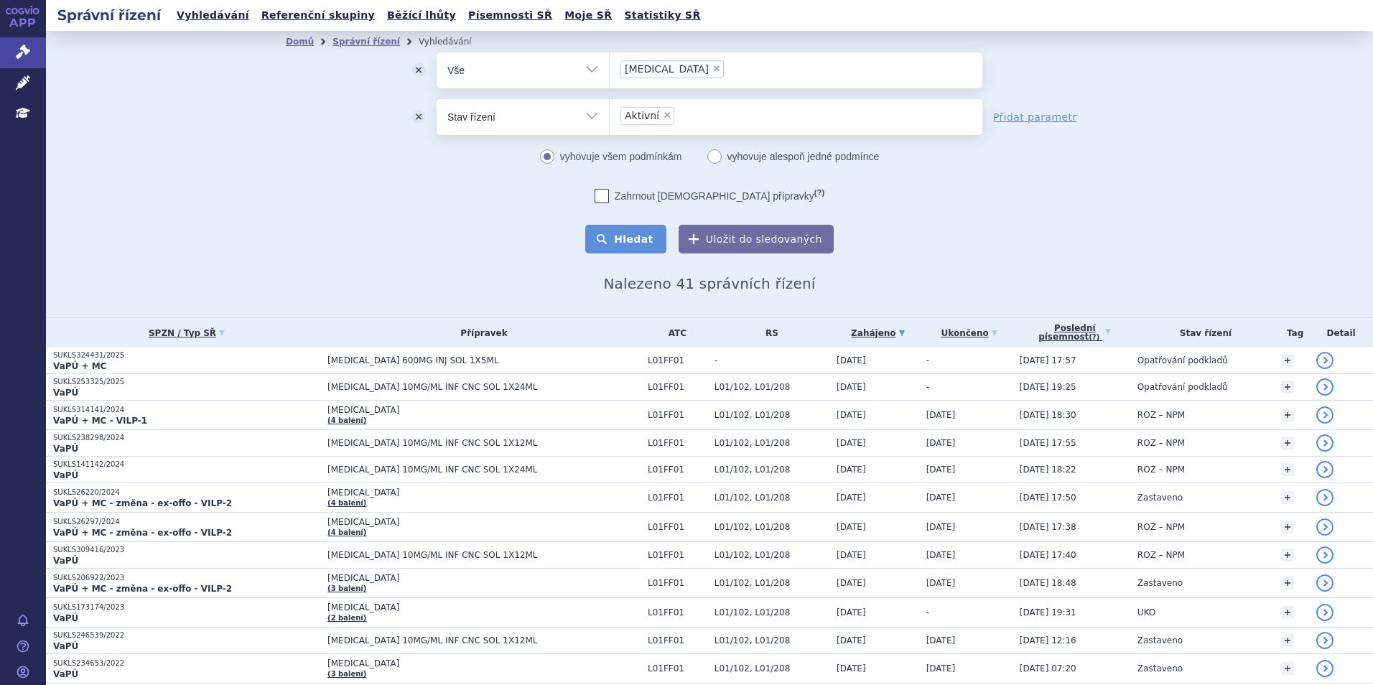
click at [649, 235] on button "Hledat" at bounding box center [625, 239] width 81 height 29
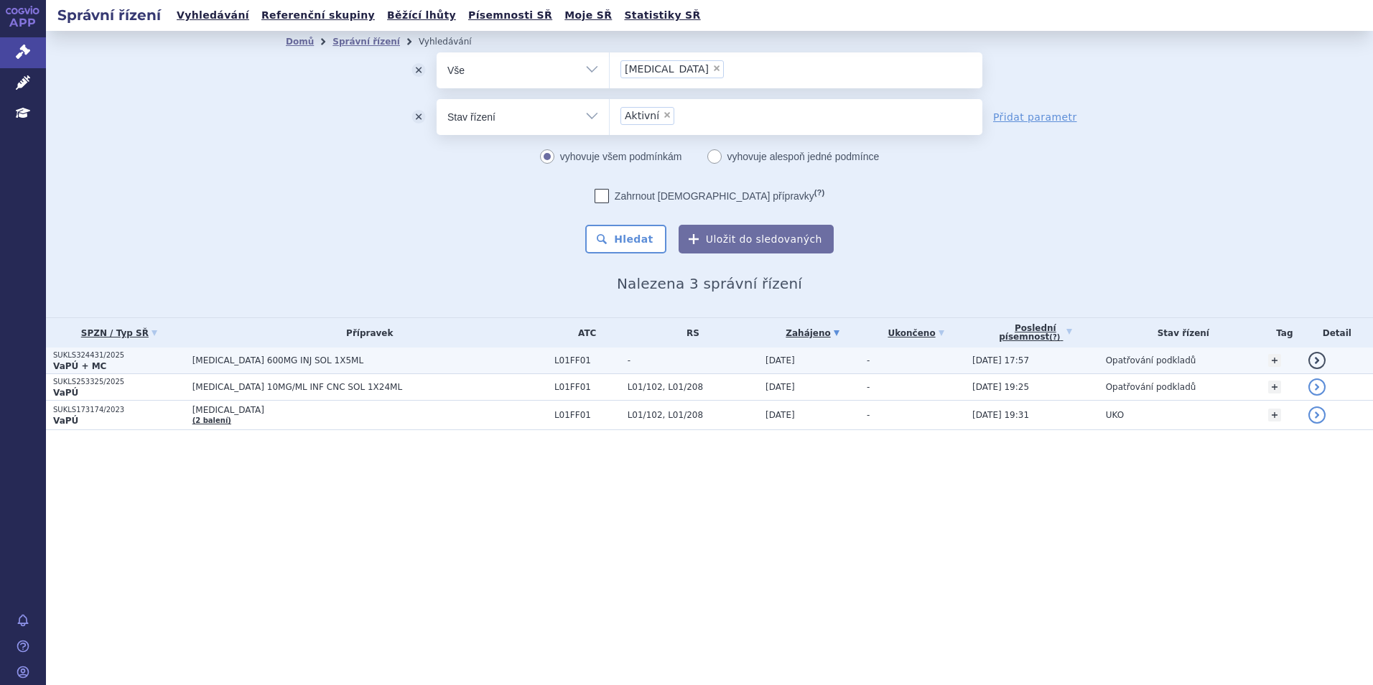
click at [241, 366] on td "[MEDICAL_DATA] 600MG INJ SOL 1X5ML" at bounding box center [366, 361] width 362 height 27
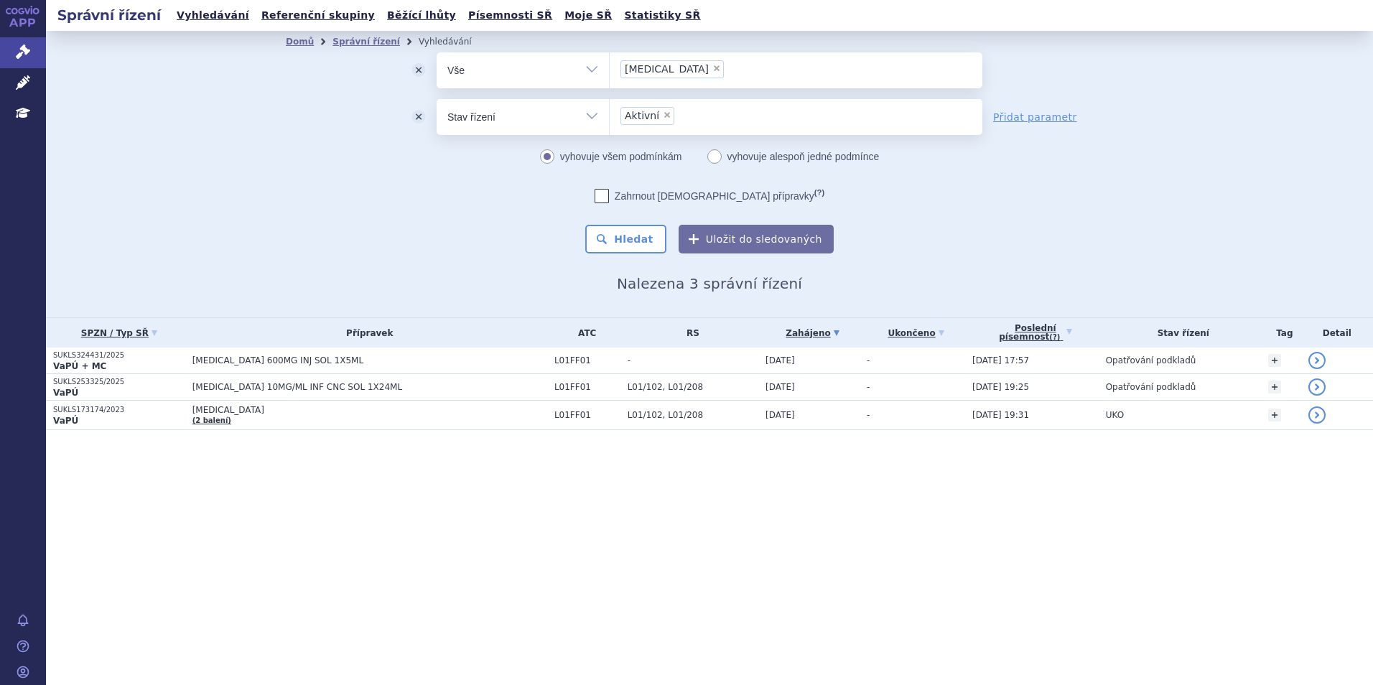
click at [665, 119] on span "×" at bounding box center [667, 115] width 9 height 9
click at [610, 119] on select "Aktivní" at bounding box center [609, 116] width 1 height 36
select select
click at [712, 70] on span "×" at bounding box center [716, 68] width 9 height 9
click at [610, 70] on select "[MEDICAL_DATA]" at bounding box center [609, 70] width 1 height 36
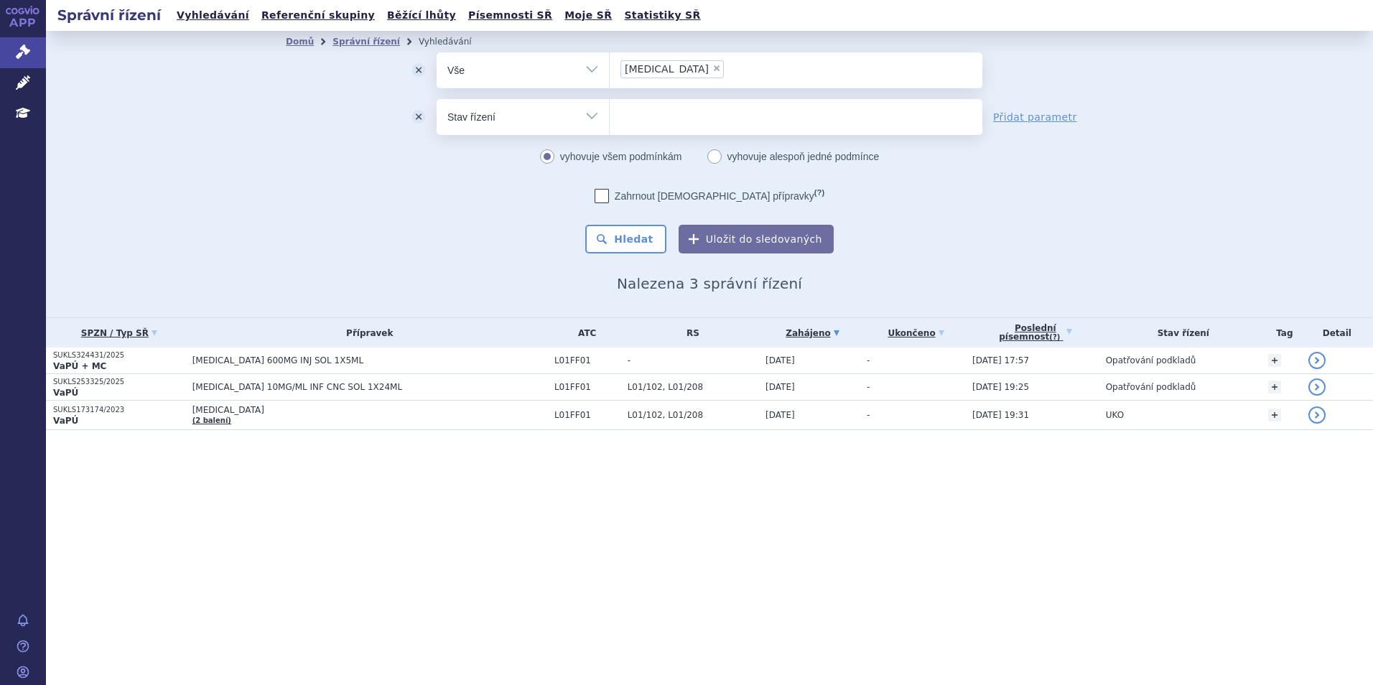
select select
click at [419, 118] on button "odstranit" at bounding box center [419, 117] width 36 height 36
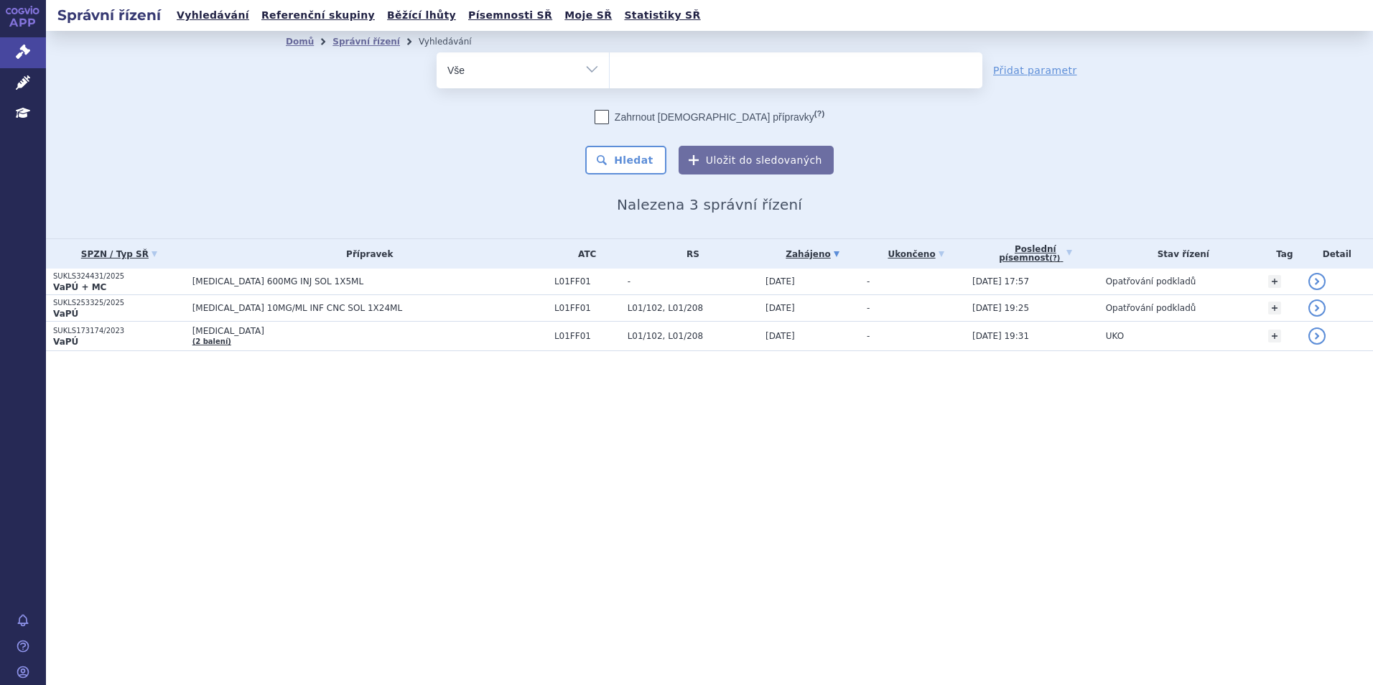
click at [711, 71] on ul at bounding box center [796, 67] width 373 height 30
click at [610, 71] on select "[MEDICAL_DATA]" at bounding box center [609, 70] width 1 height 36
type input "im"
type input "imfi"
type input "imfin"
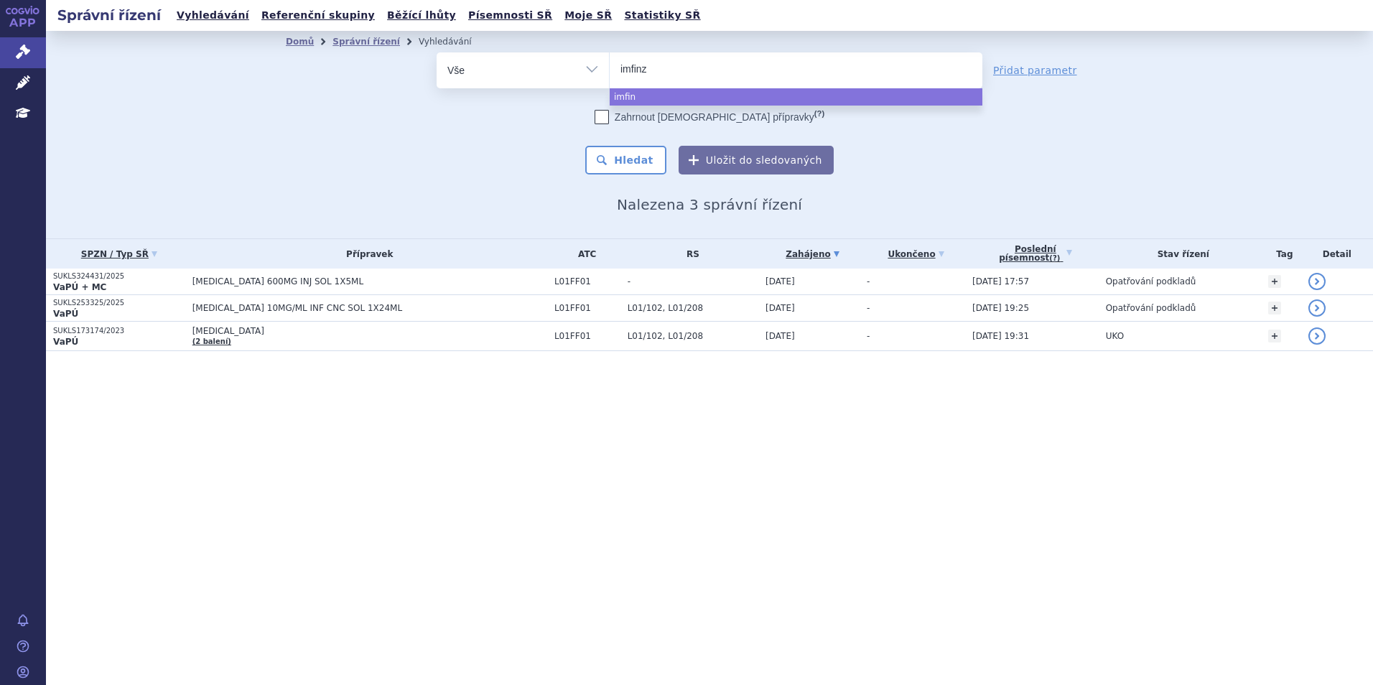
type input "[MEDICAL_DATA]"
select select "[MEDICAL_DATA]"
click at [635, 139] on div "Zahrnout [DEMOGRAPHIC_DATA] přípravky (?) Hledat Uložit do sledovaných" at bounding box center [710, 142] width 546 height 65
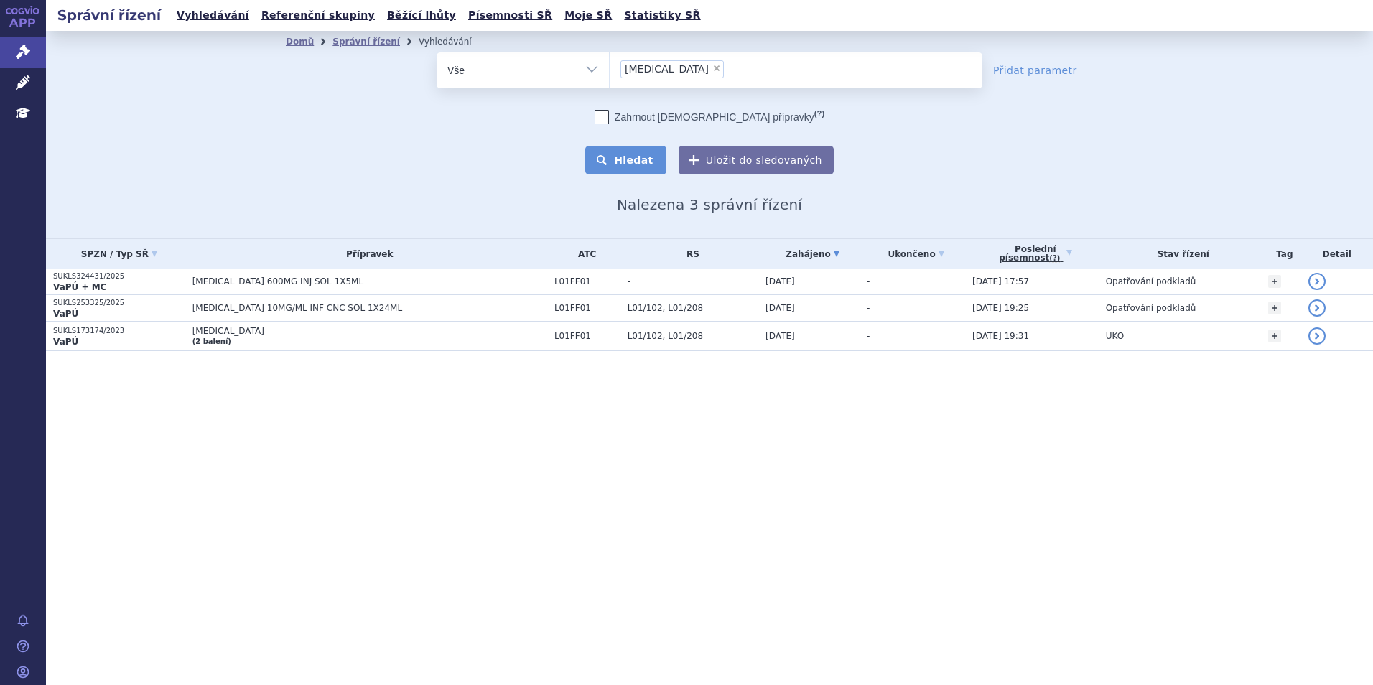
click at [638, 154] on button "Hledat" at bounding box center [625, 160] width 81 height 29
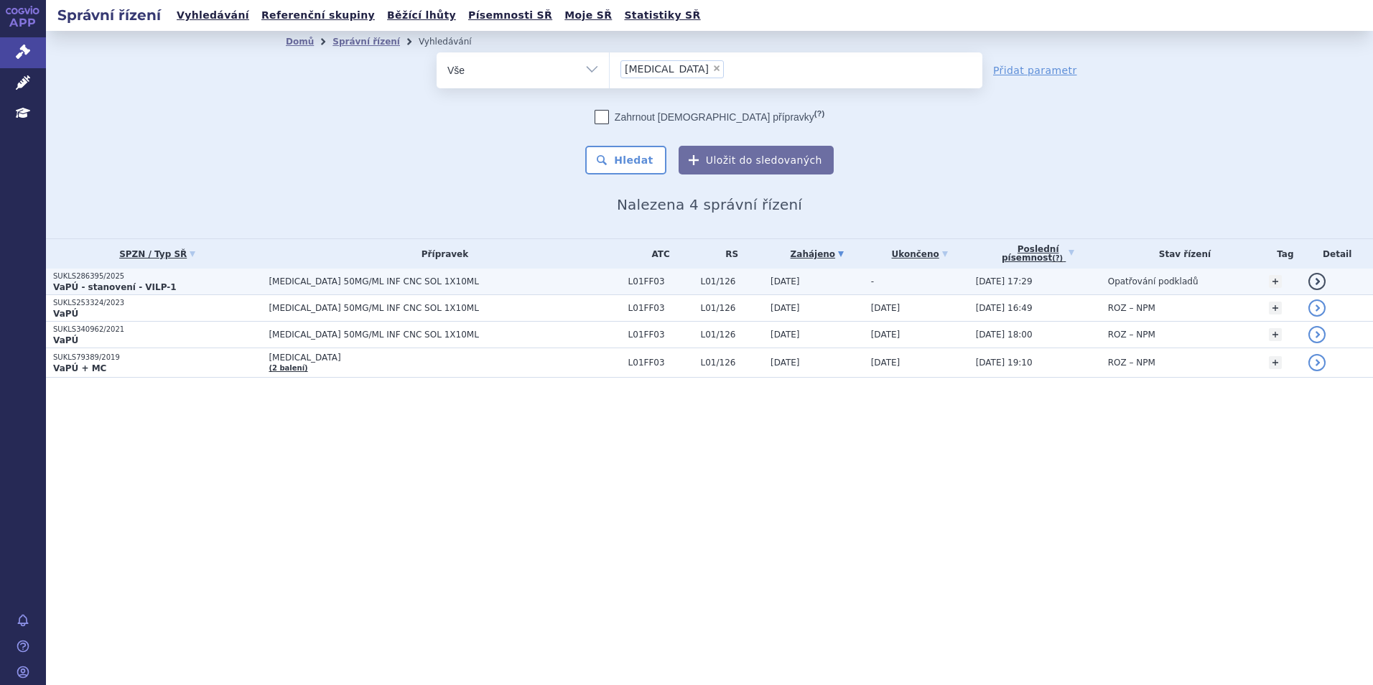
click at [195, 286] on p "VaPÚ - stanovení - VILP-1" at bounding box center [157, 287] width 208 height 11
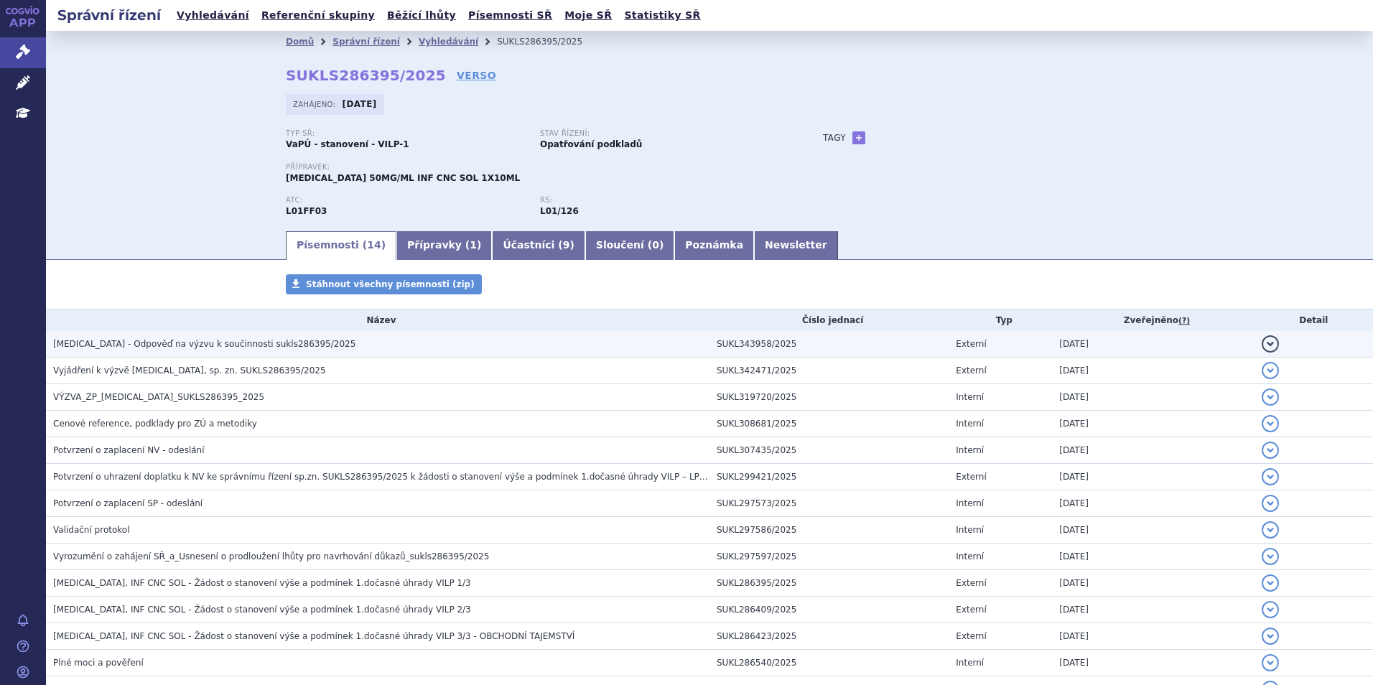
click at [210, 342] on span "[MEDICAL_DATA] - Odpověď na výzvu k součinnosti sukls286395/2025" at bounding box center [204, 344] width 302 height 10
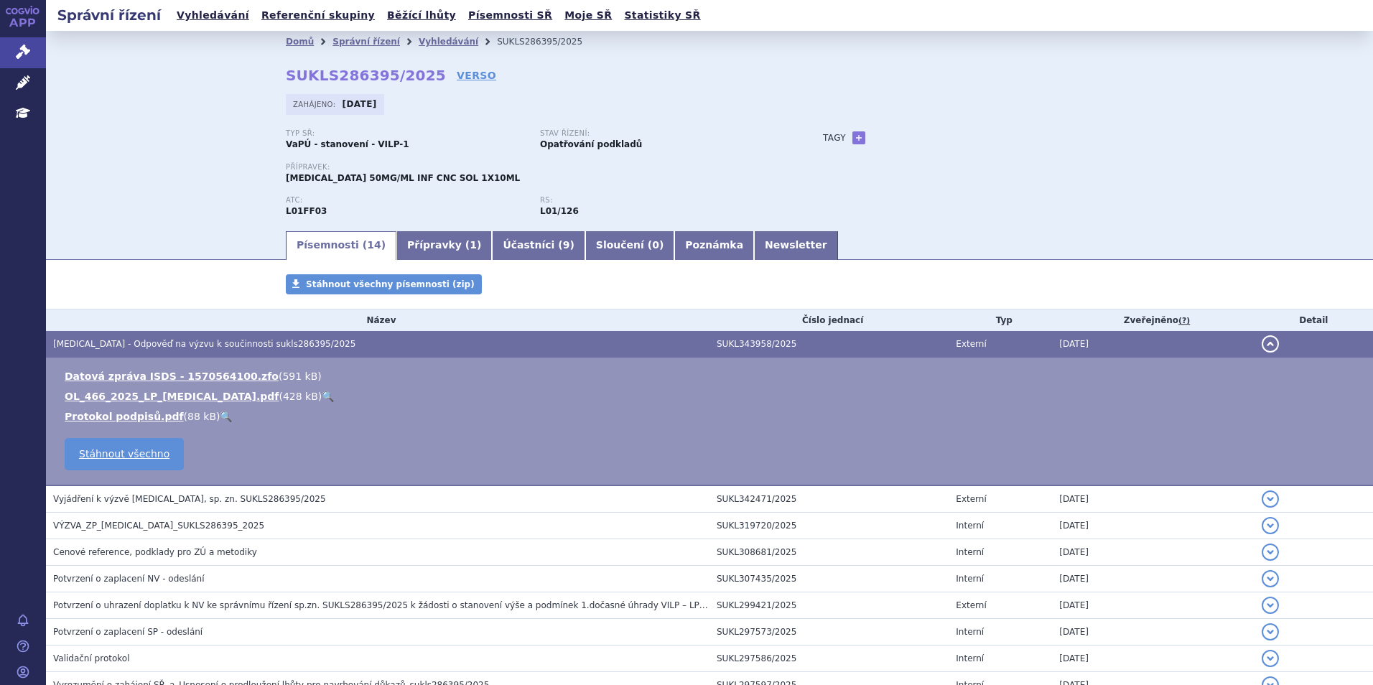
click at [210, 342] on span "[MEDICAL_DATA] - Odpověď na výzvu k součinnosti sukls286395/2025" at bounding box center [204, 344] width 302 height 10
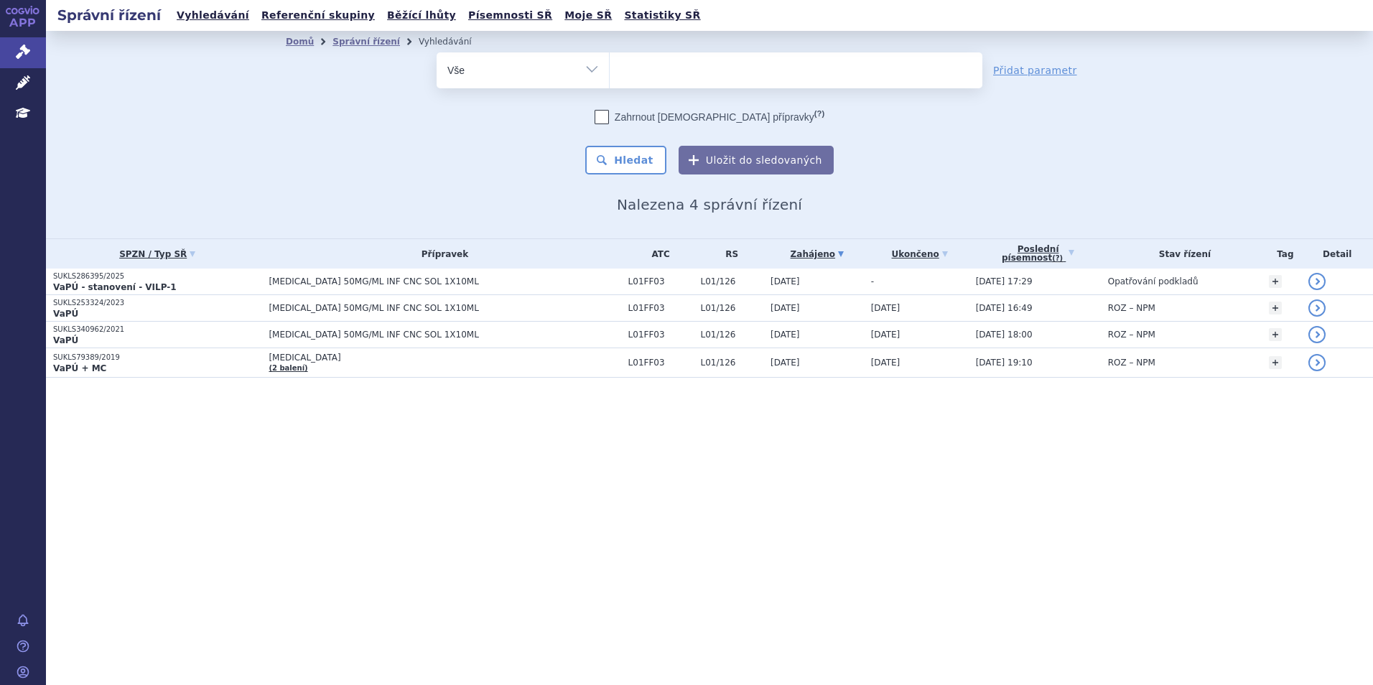
select select
type input "te"
type input "tec"
type input "tece"
type input "tecent"
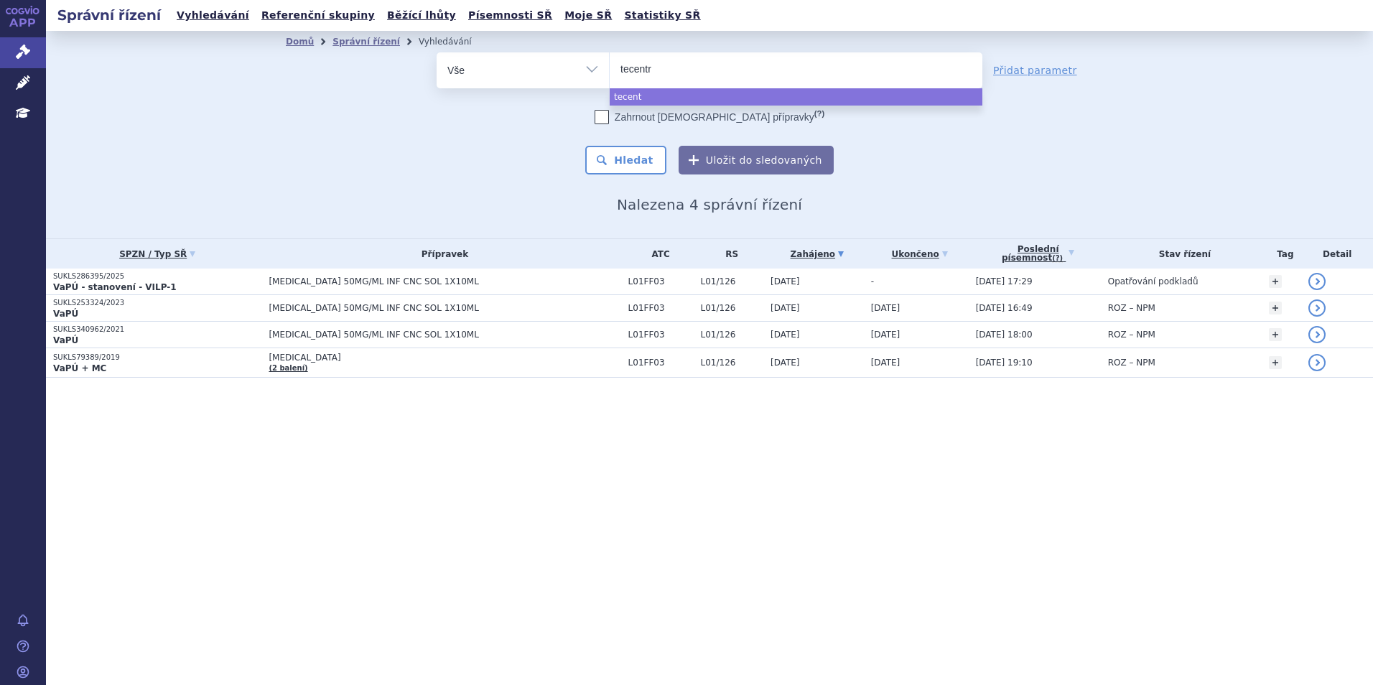
type input "tecentri"
type input "tecentriw"
type input "tecentri"
type input "tecentriq"
select select "tecentriq"
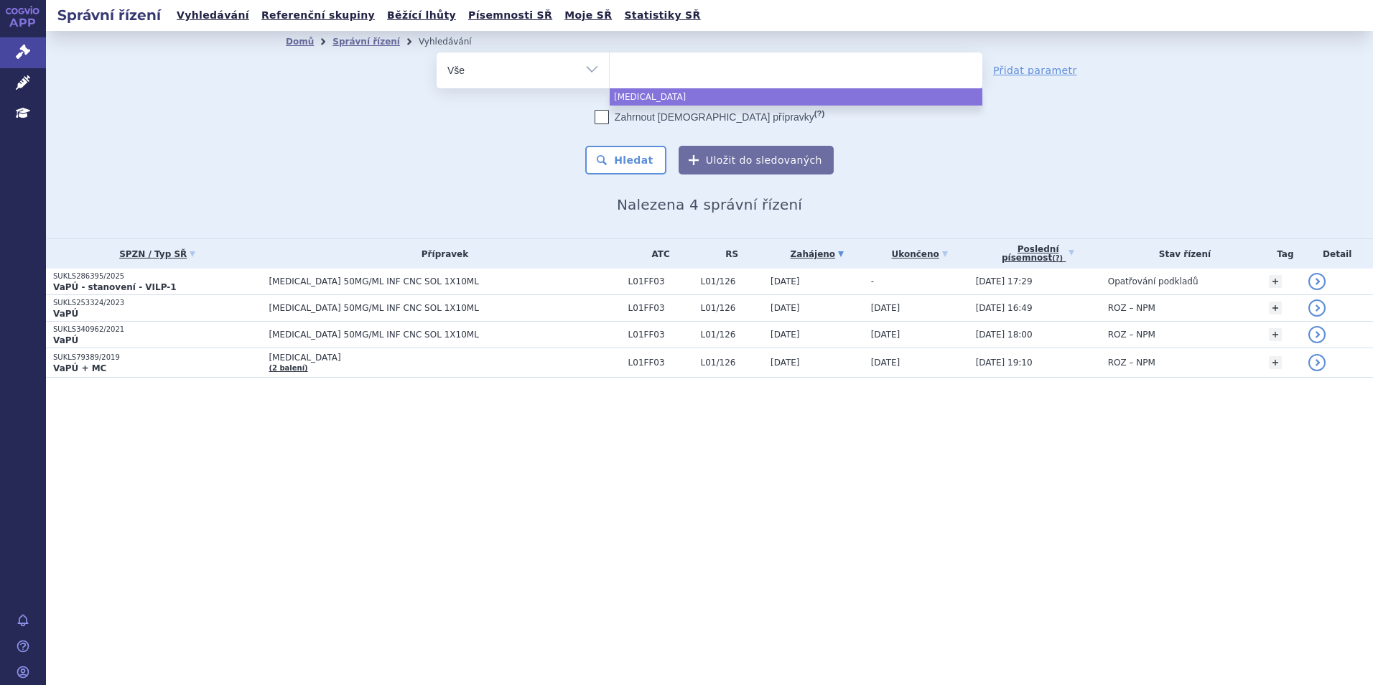
click at [655, 140] on div "Zahrnout bratrské přípravky (?) Hledat Uložit do sledovaných" at bounding box center [710, 142] width 546 height 65
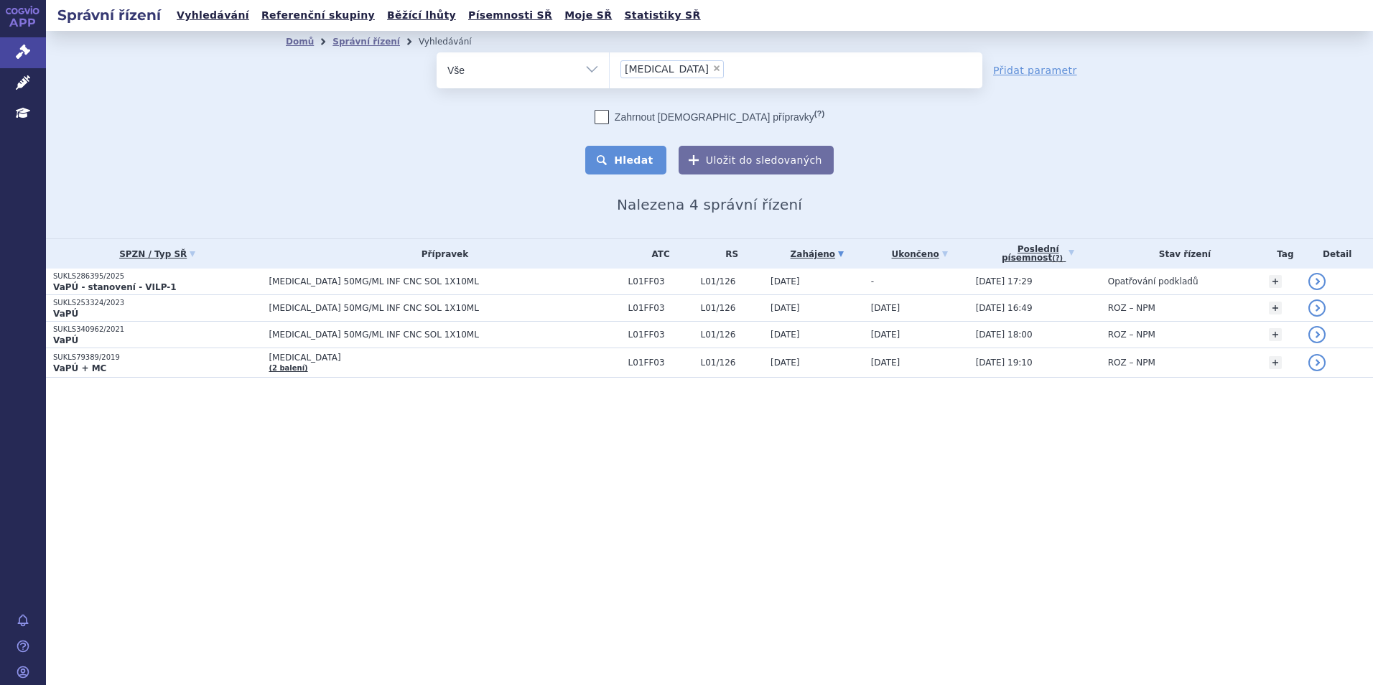
click at [654, 155] on button "Hledat" at bounding box center [625, 160] width 81 height 29
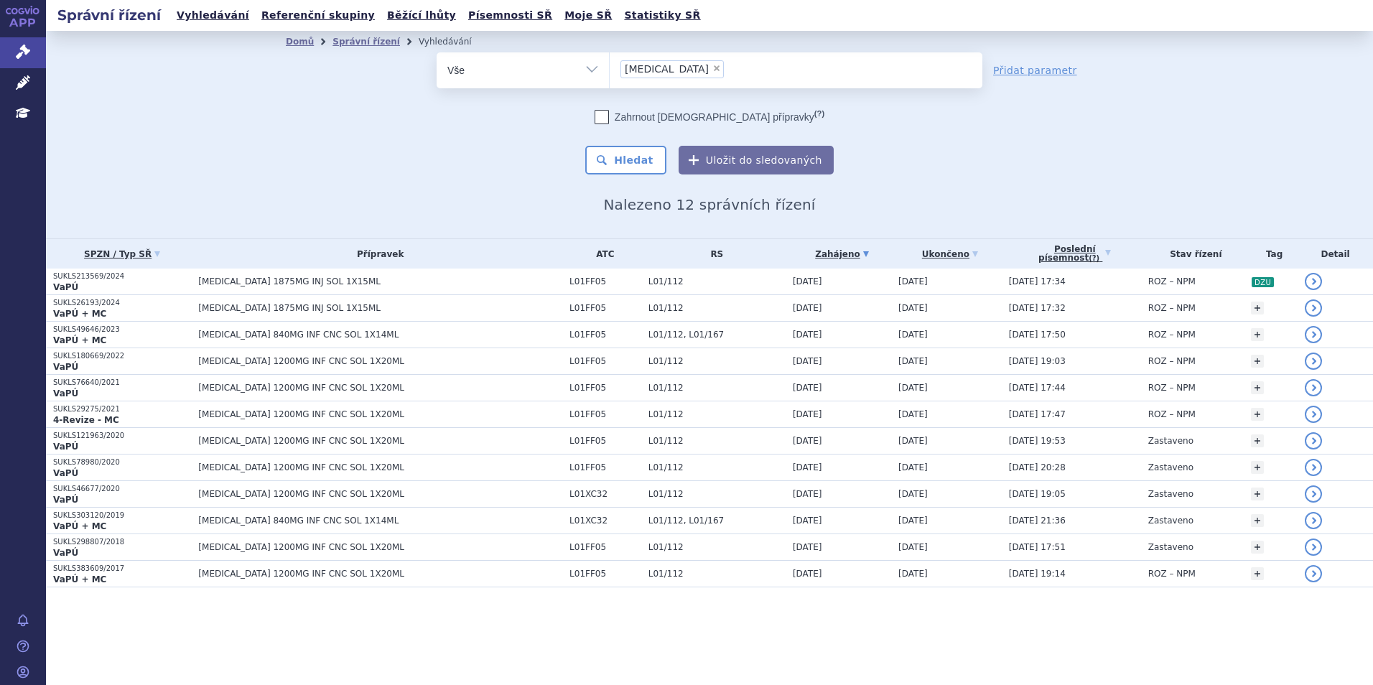
click at [712, 68] on span "×" at bounding box center [716, 68] width 9 height 9
click at [610, 68] on select "[MEDICAL_DATA]" at bounding box center [609, 70] width 1 height 36
select select
type input "ly"
type input "lyn"
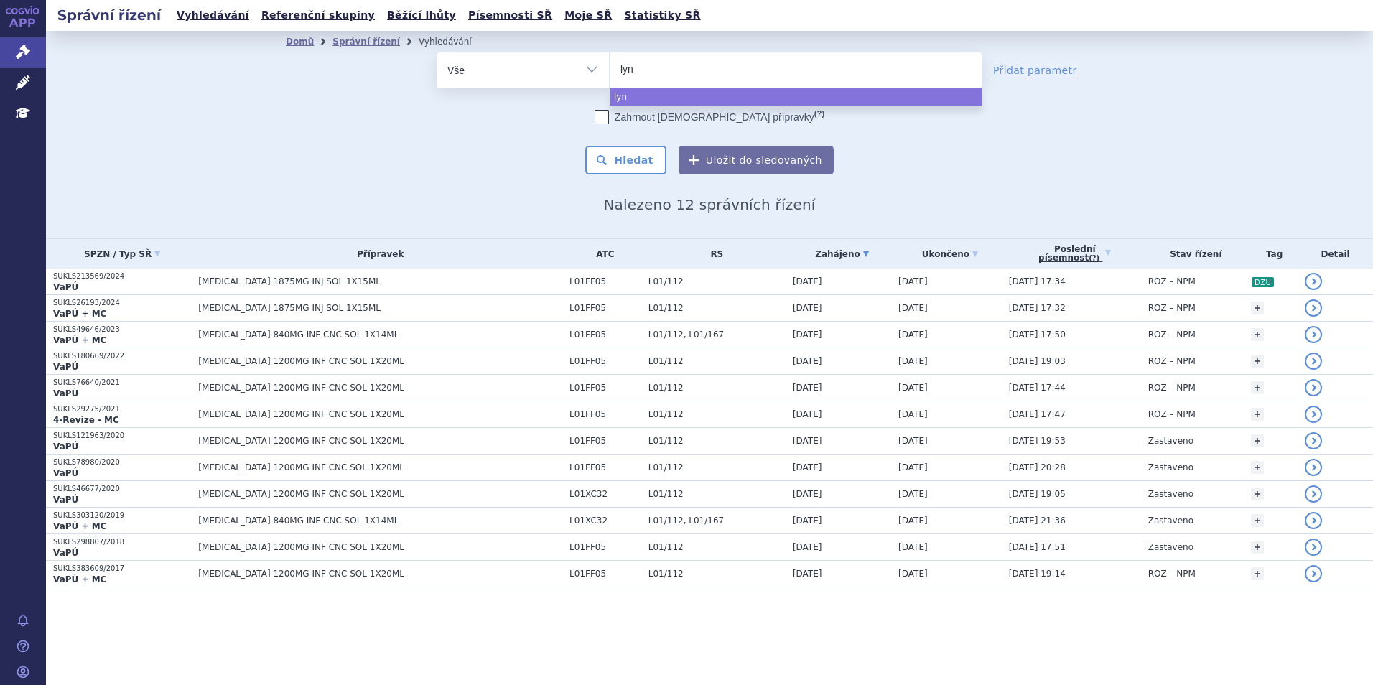
type input "[PERSON_NAME]"
type input "lyn"
type input "[PERSON_NAME]"
type input "lyn"
type input "lynpa"
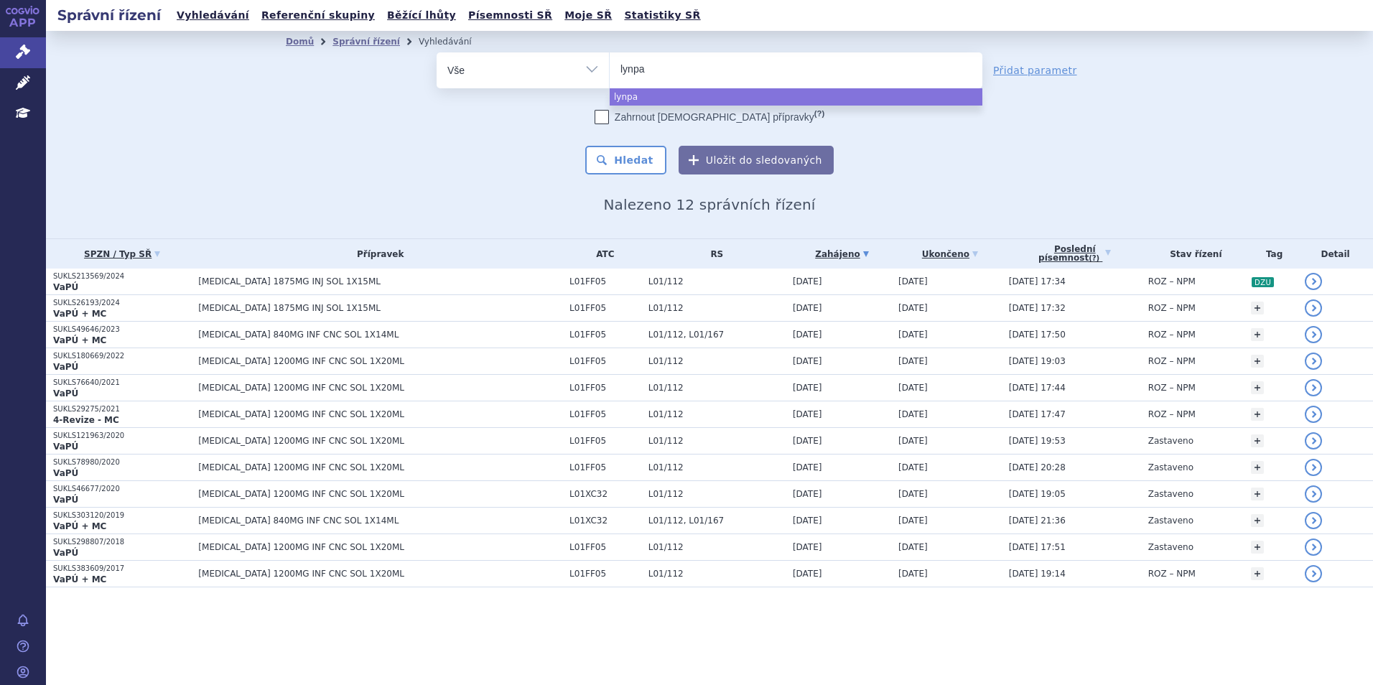
type input "lynpar"
type input "lynpara"
type input "lynpar"
type input "lynparz"
type input "lynpa"
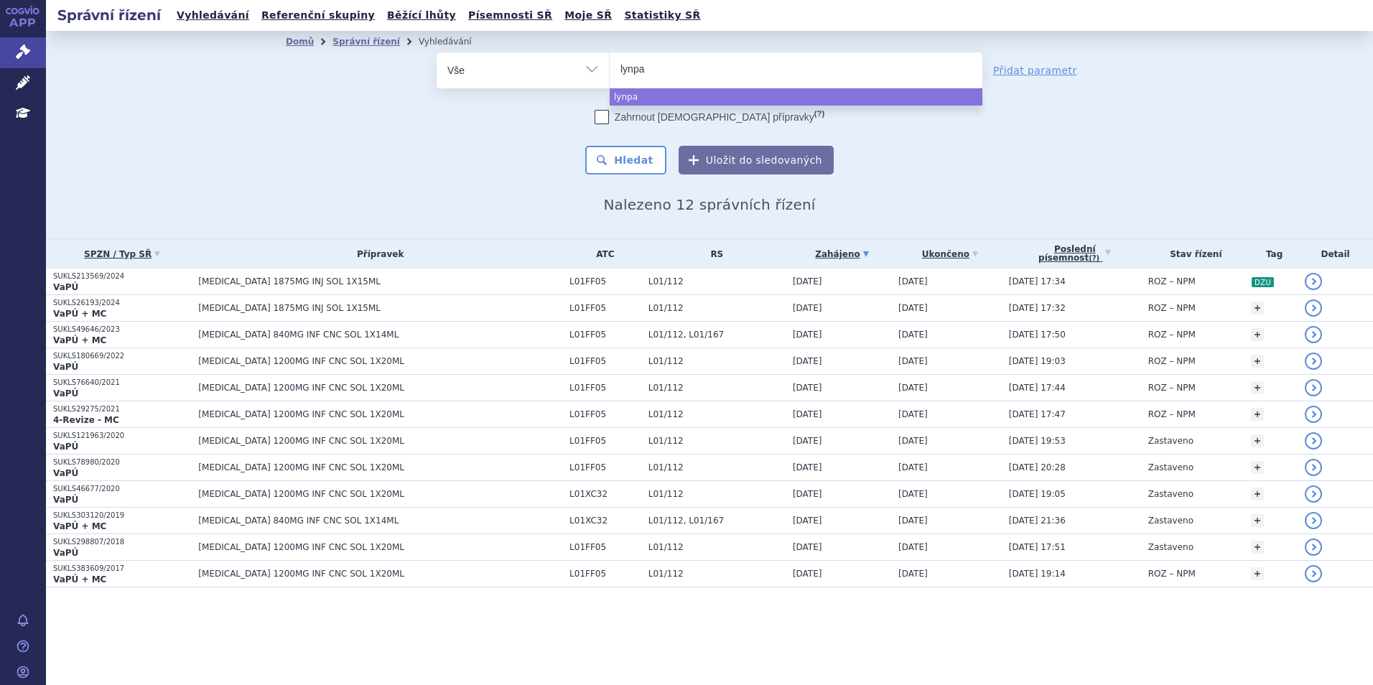
type input "lynpar"
type input "[MEDICAL_DATA]"
select select "[MEDICAL_DATA]"
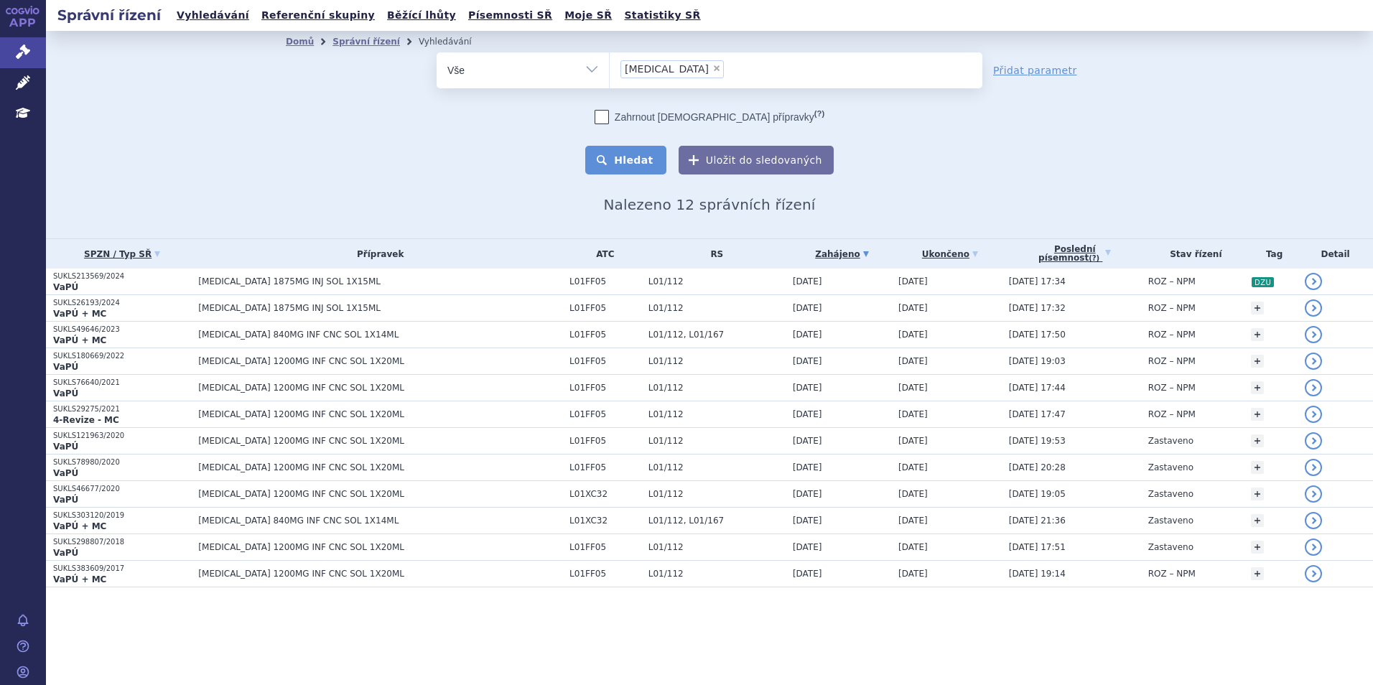
click at [627, 160] on button "Hledat" at bounding box center [625, 160] width 81 height 29
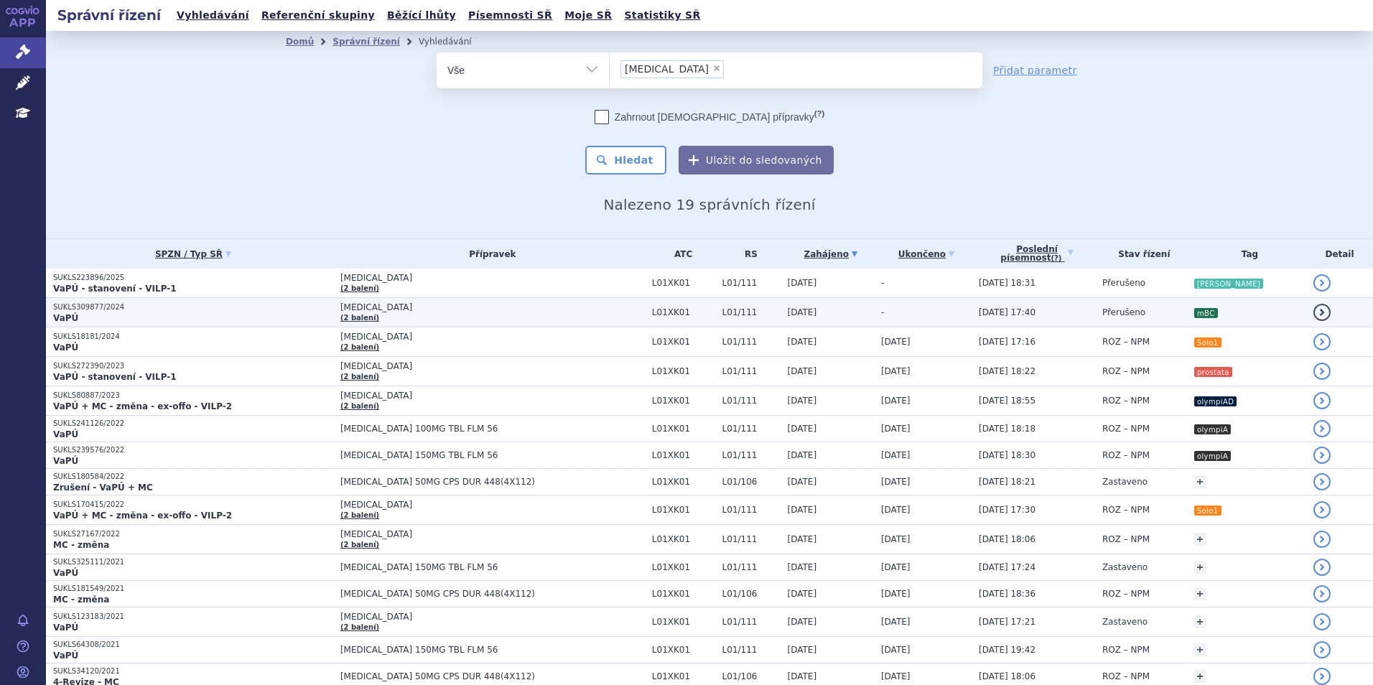
click at [312, 312] on p "VaPÚ" at bounding box center [193, 317] width 280 height 11
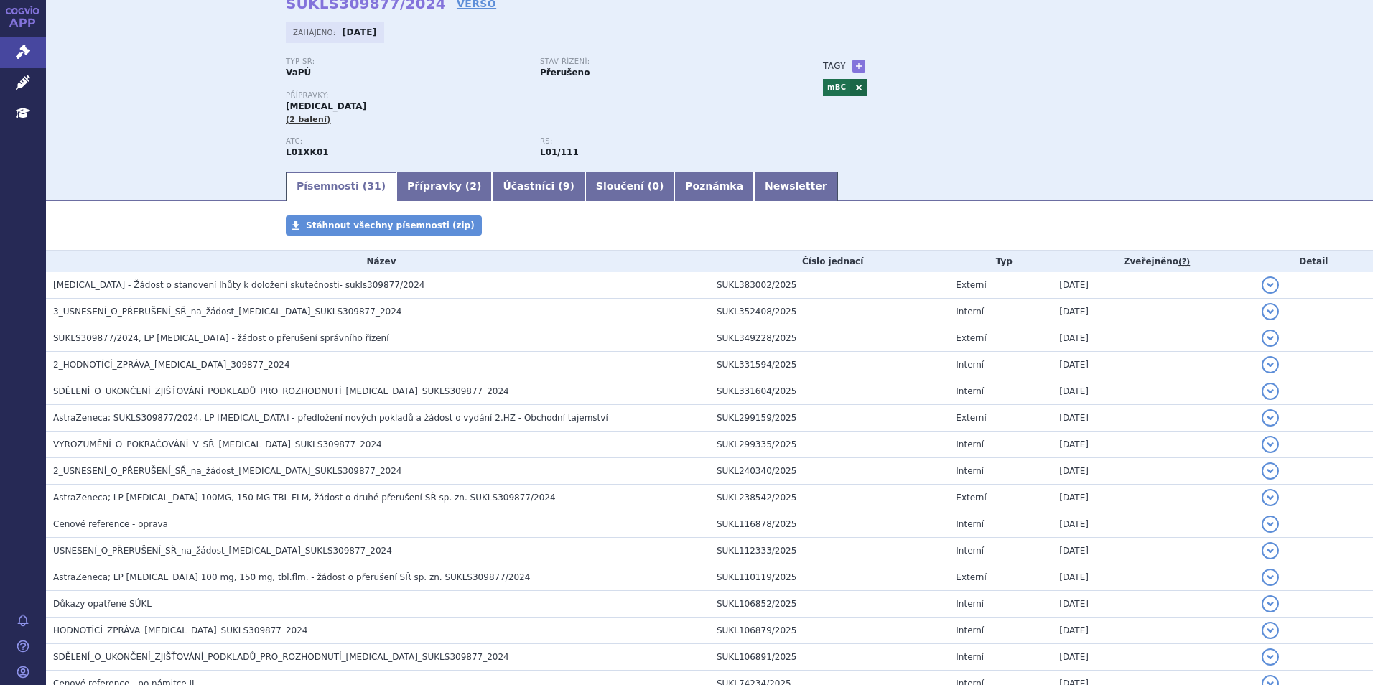
scroll to position [144, 0]
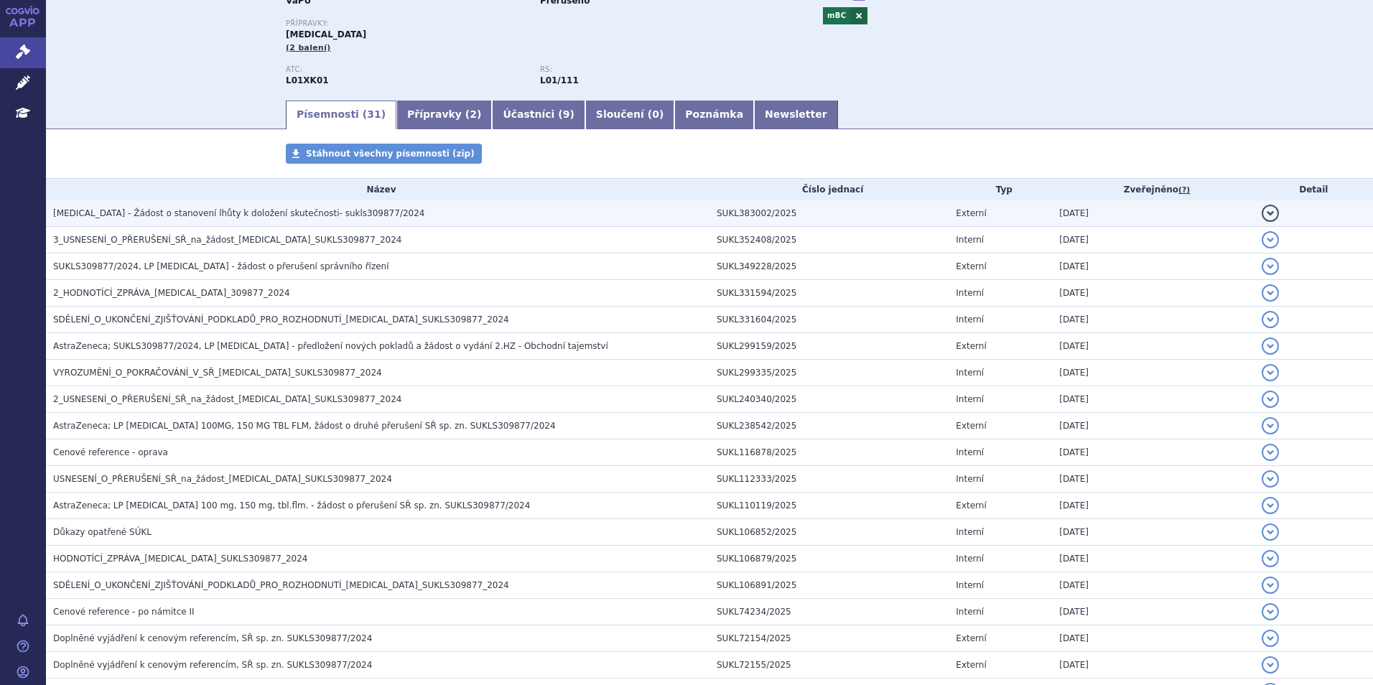
click at [198, 220] on h3 "[MEDICAL_DATA] - Žádost o stanovení lhůty k doložení skutečnosti- sukls309877/2…" at bounding box center [381, 213] width 656 height 14
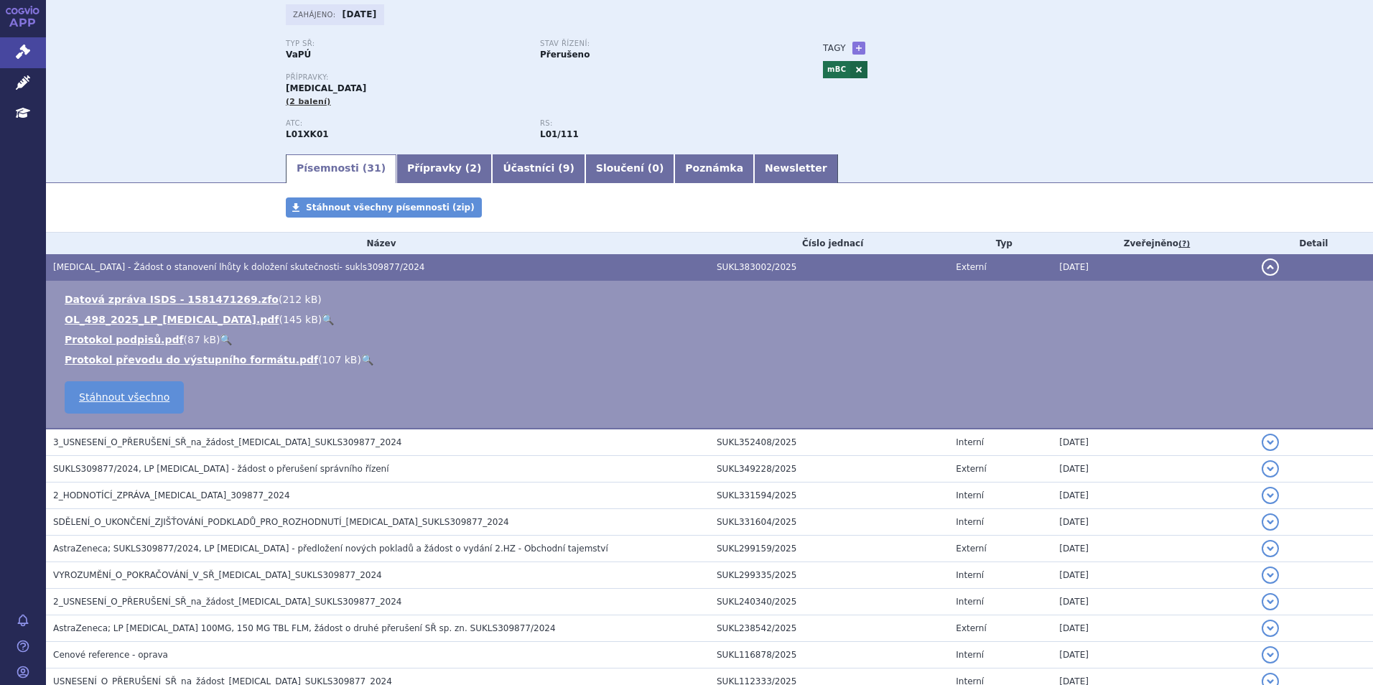
scroll to position [0, 0]
